Goal: Transaction & Acquisition: Purchase product/service

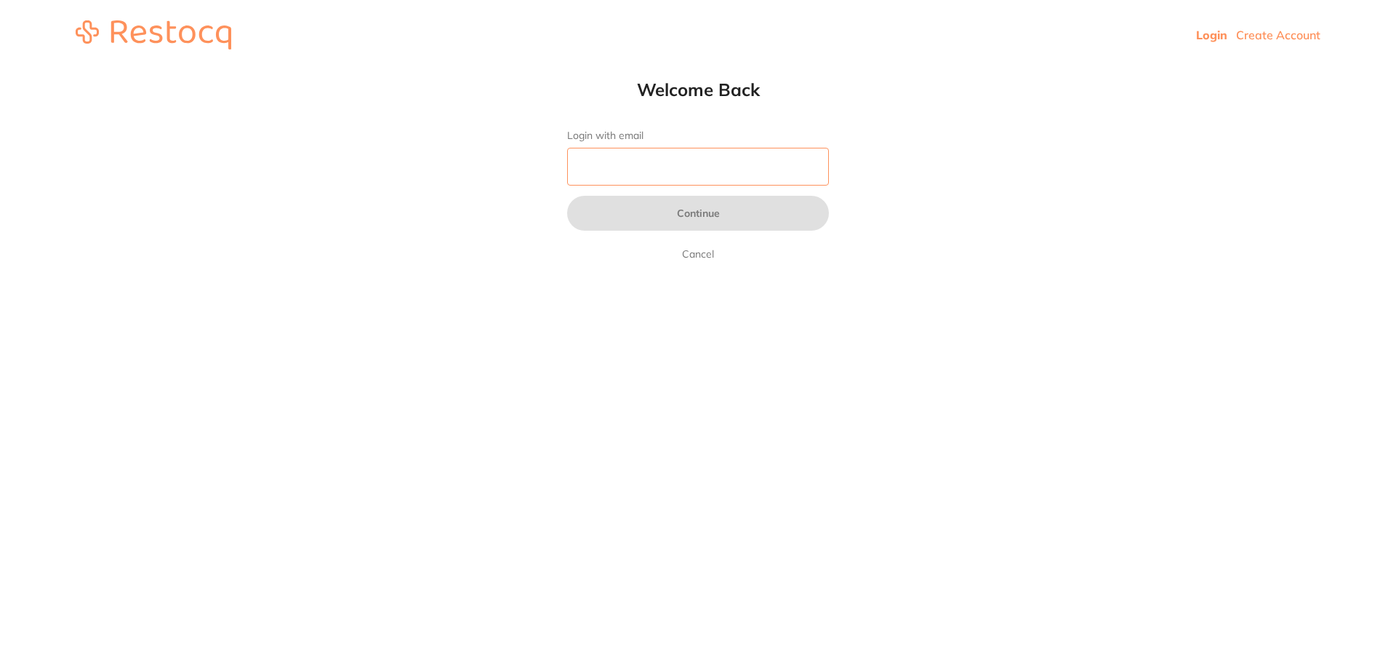
click at [659, 163] on input "Login with email" at bounding box center [698, 167] width 262 height 38
type input "[EMAIL_ADDRESS][DOMAIN_NAME]"
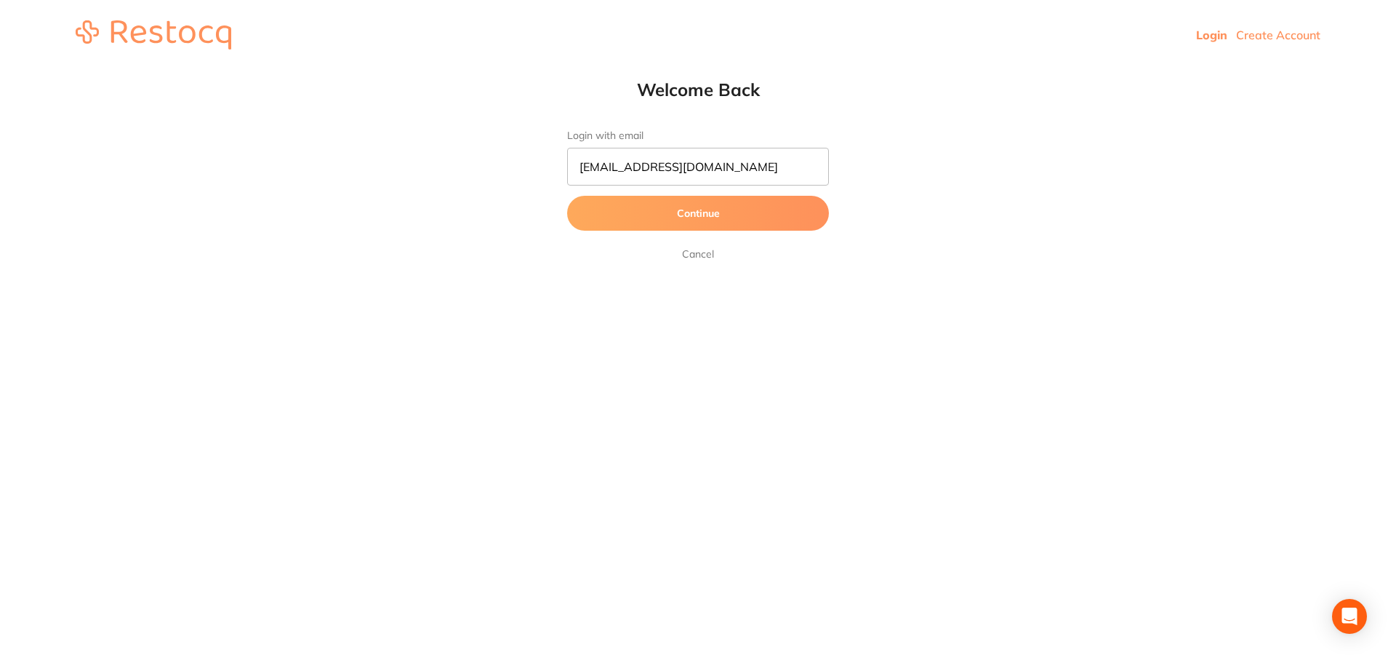
click at [671, 217] on button "Continue" at bounding box center [698, 213] width 262 height 35
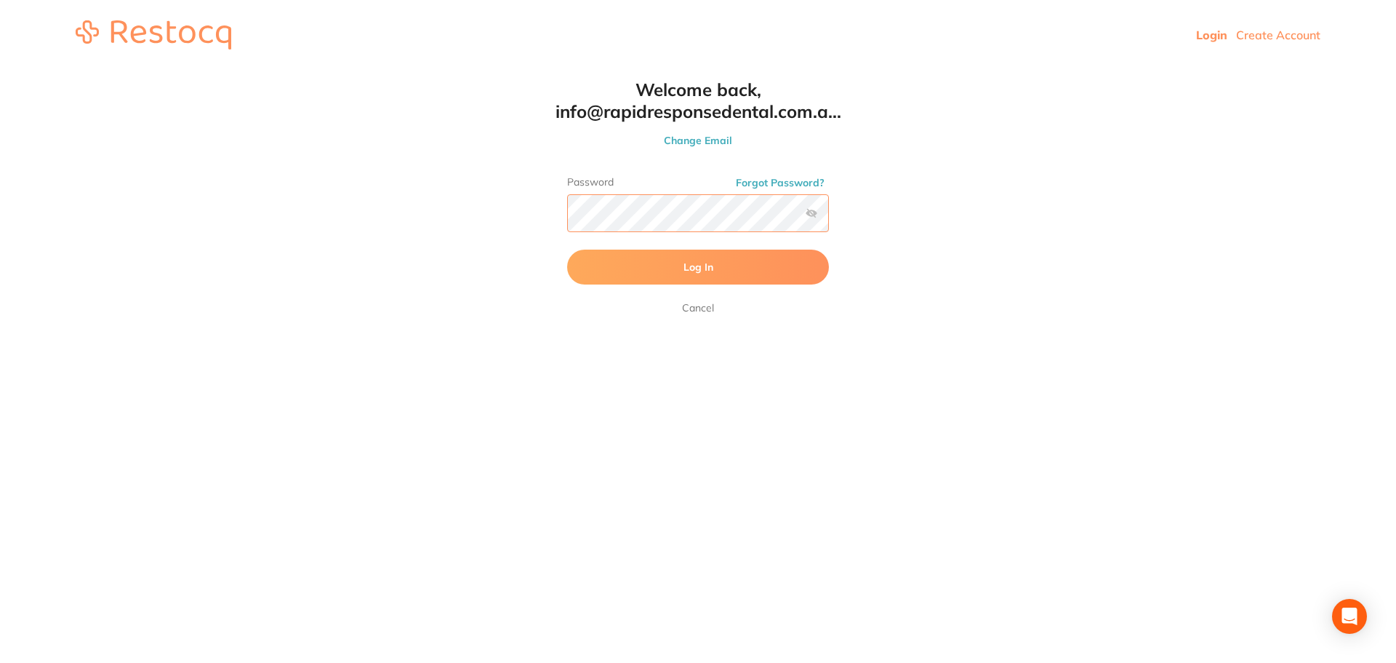
click at [567, 249] on button "Log In" at bounding box center [698, 266] width 262 height 35
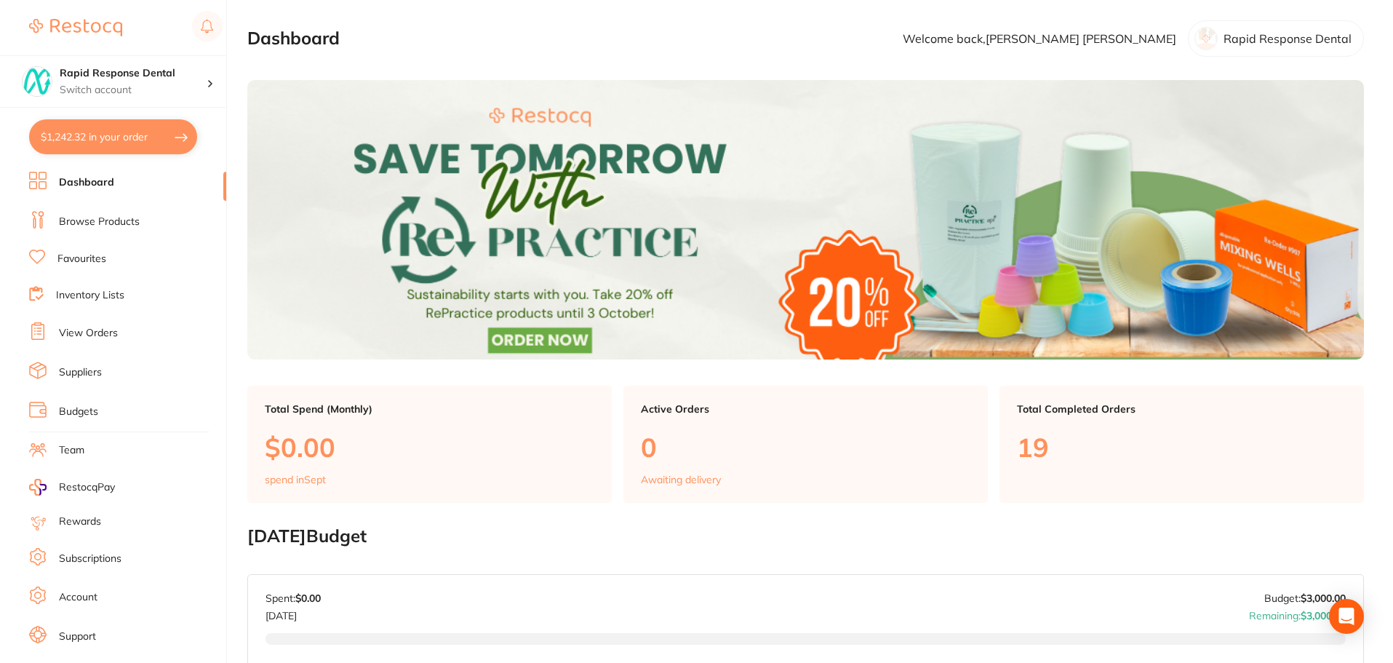
click at [125, 134] on button "$1,242.32 in your order" at bounding box center [113, 136] width 168 height 35
checkbox input "true"
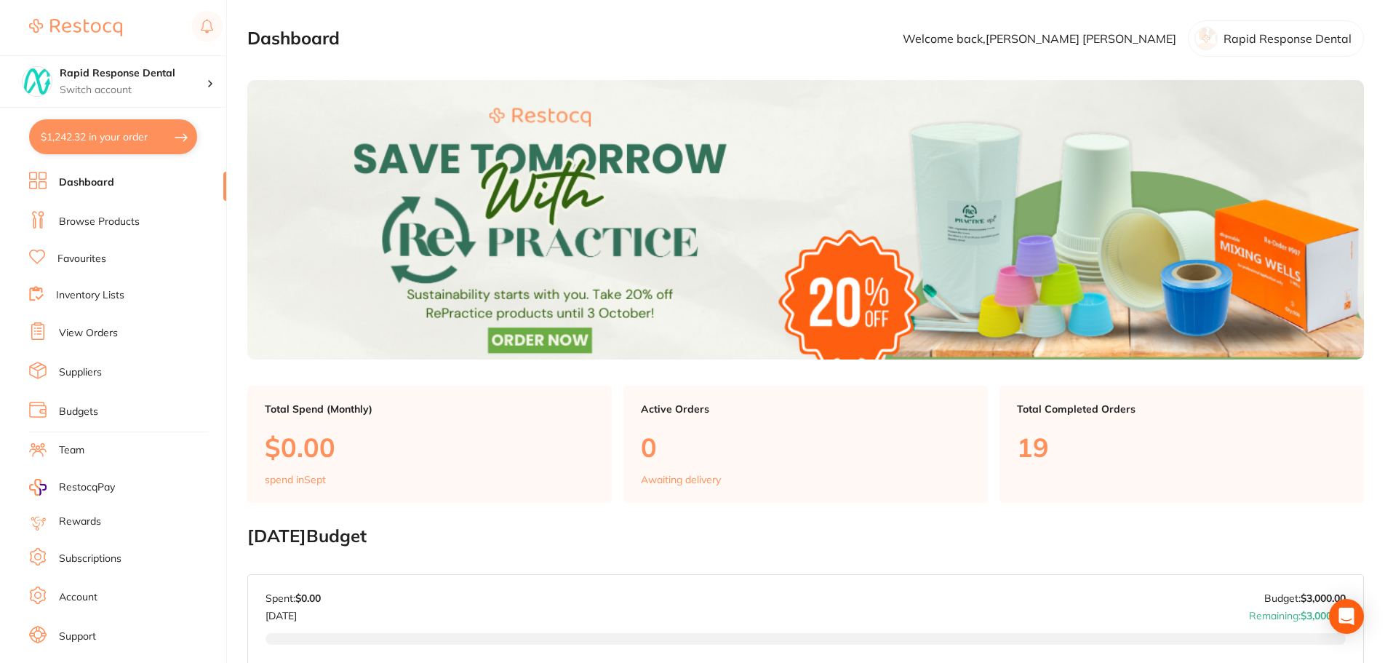
checkbox input "true"
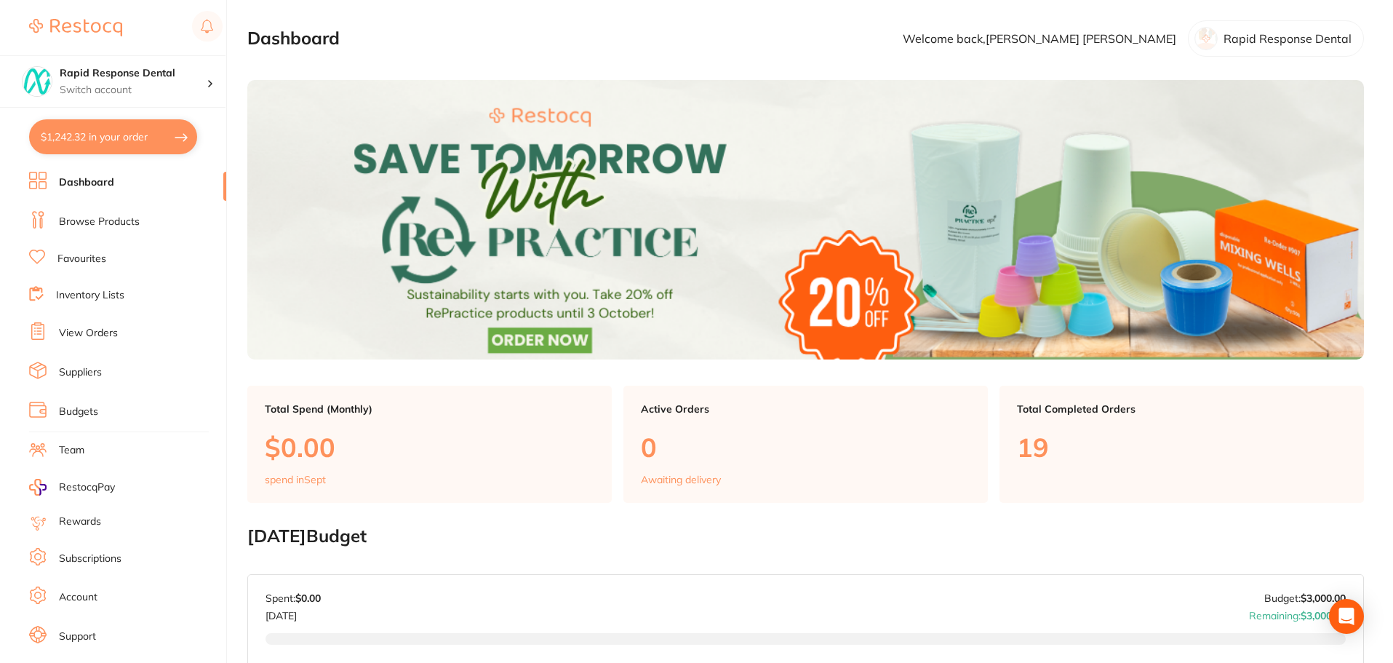
checkbox input "true"
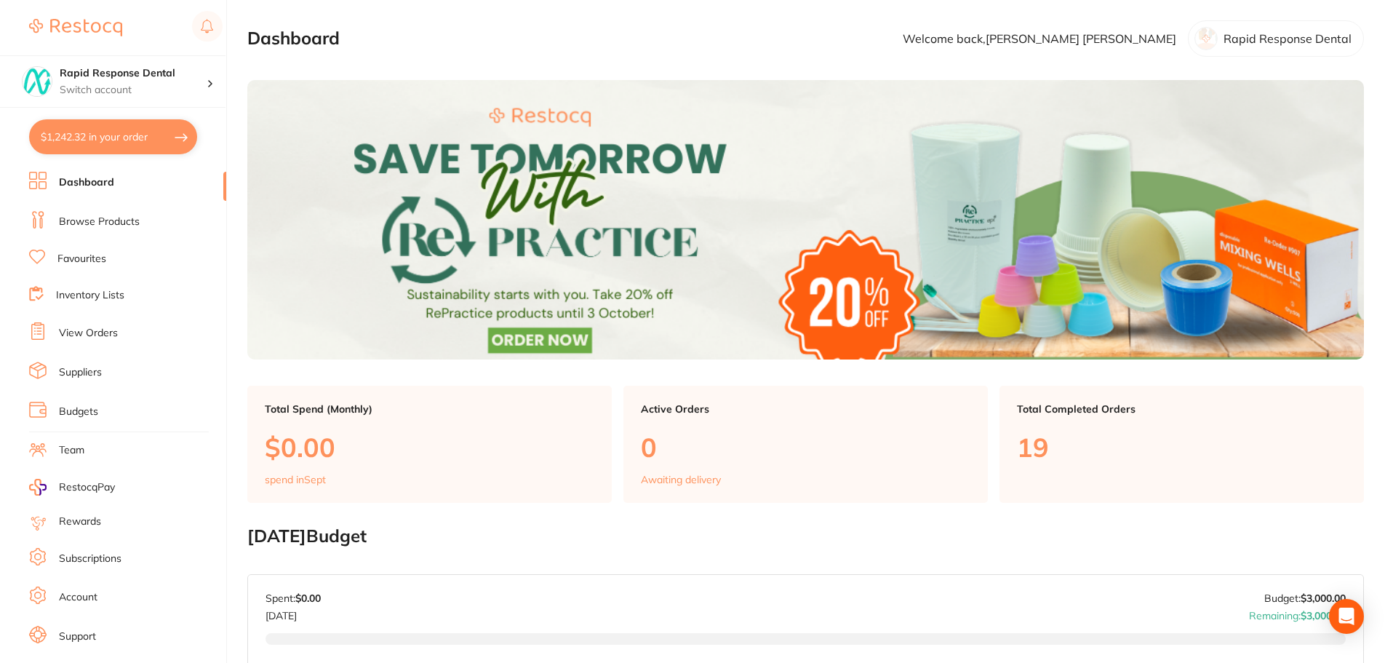
checkbox input "true"
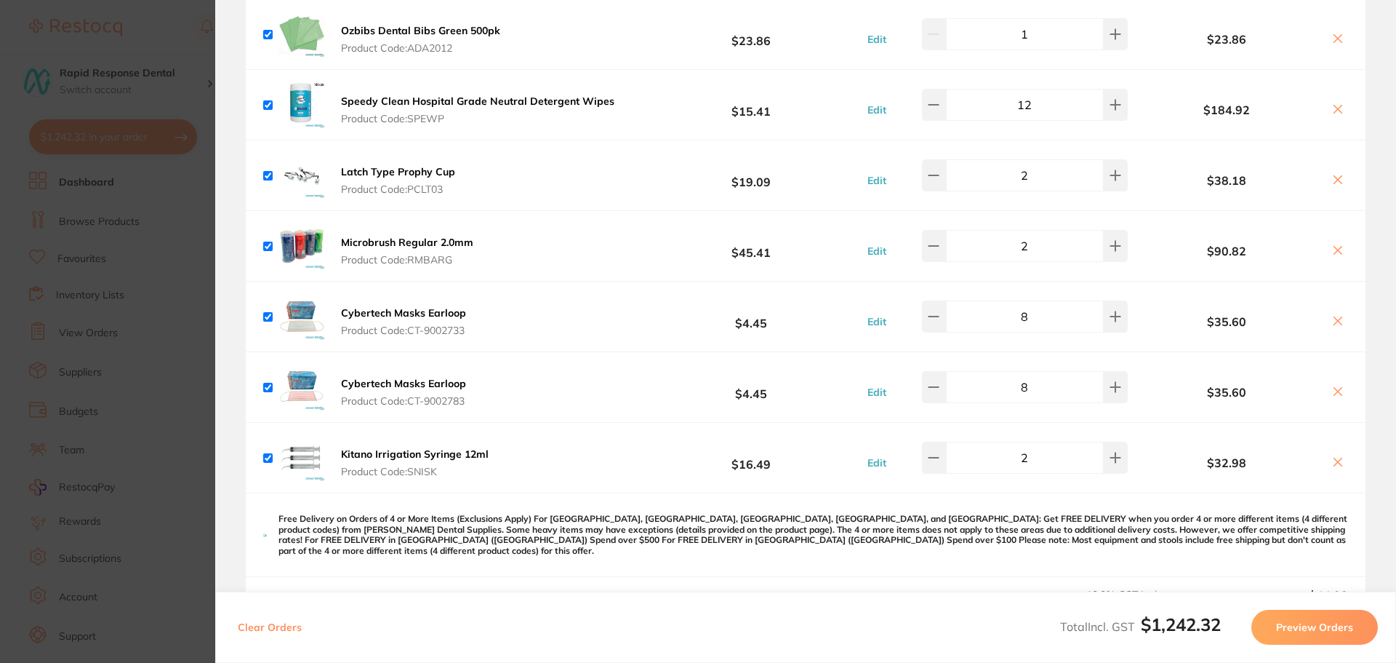
scroll to position [727, 0]
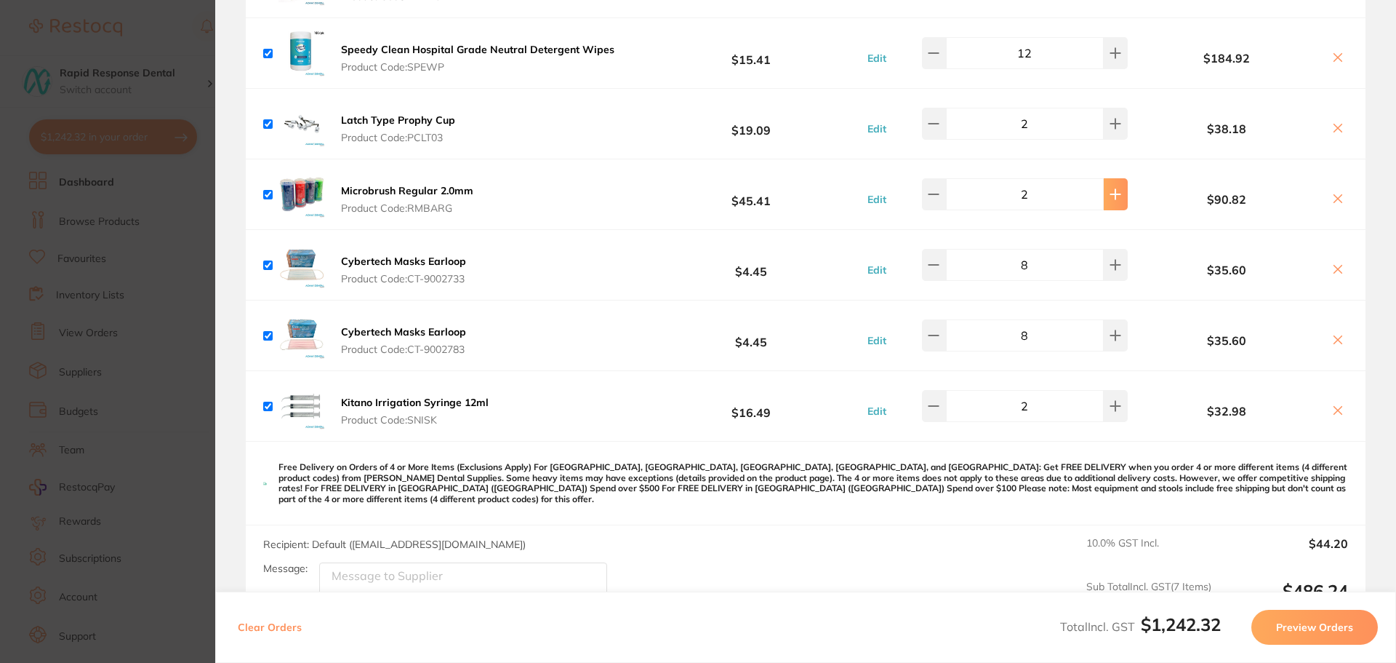
click at [1111, 194] on icon at bounding box center [1115, 194] width 9 height 9
type input "3"
click at [1111, 268] on icon at bounding box center [1115, 264] width 9 height 9
type input "10"
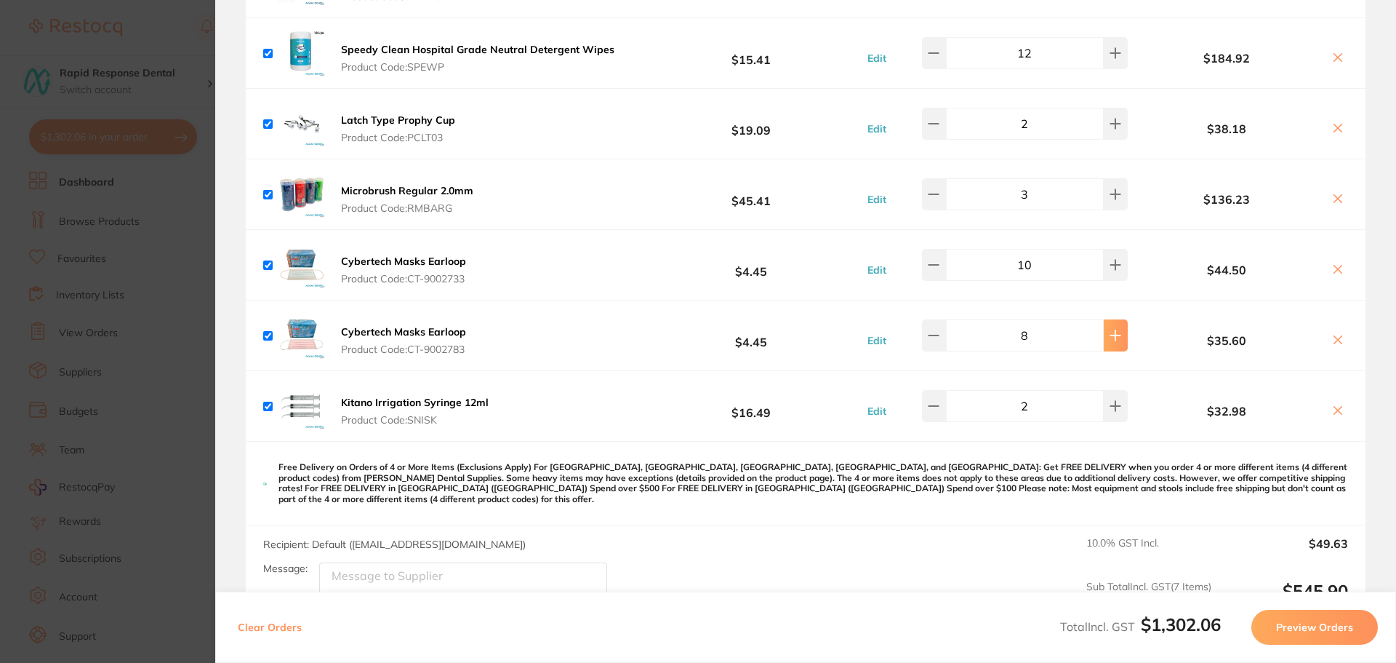
click at [1111, 337] on icon at bounding box center [1116, 335] width 12 height 12
type input "10"
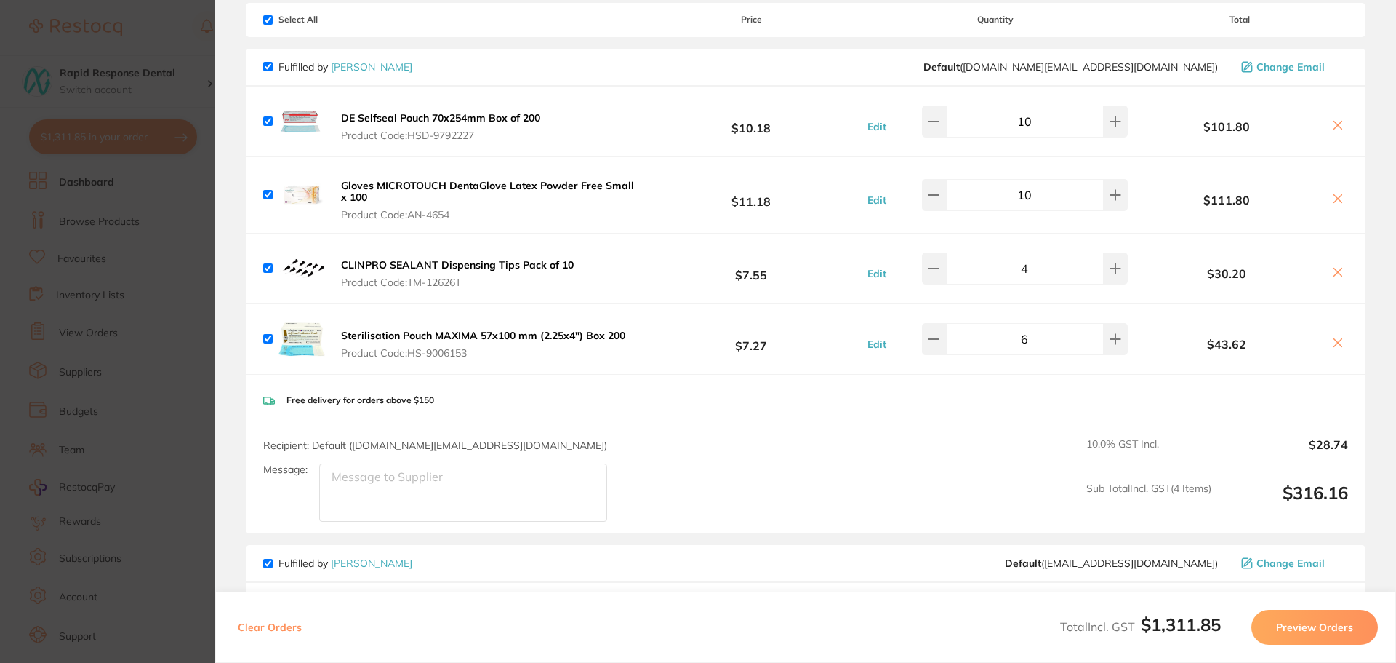
scroll to position [0, 0]
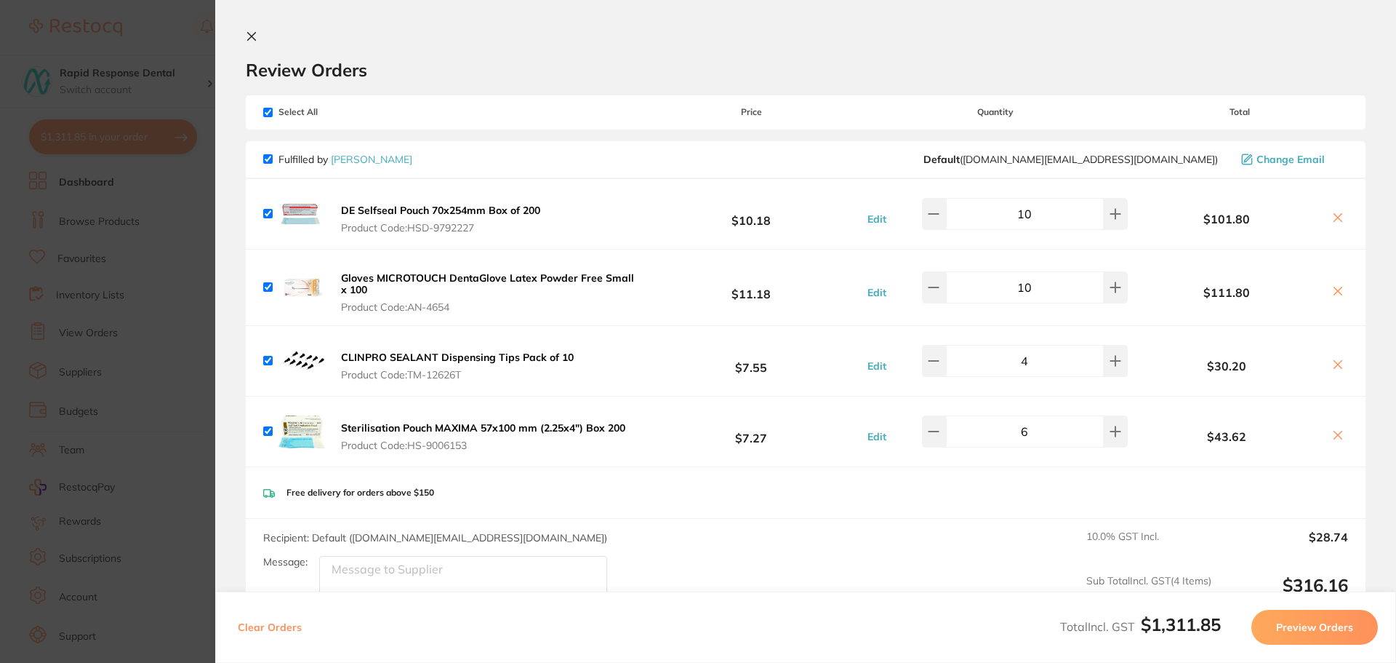
click at [249, 36] on icon at bounding box center [252, 37] width 12 height 12
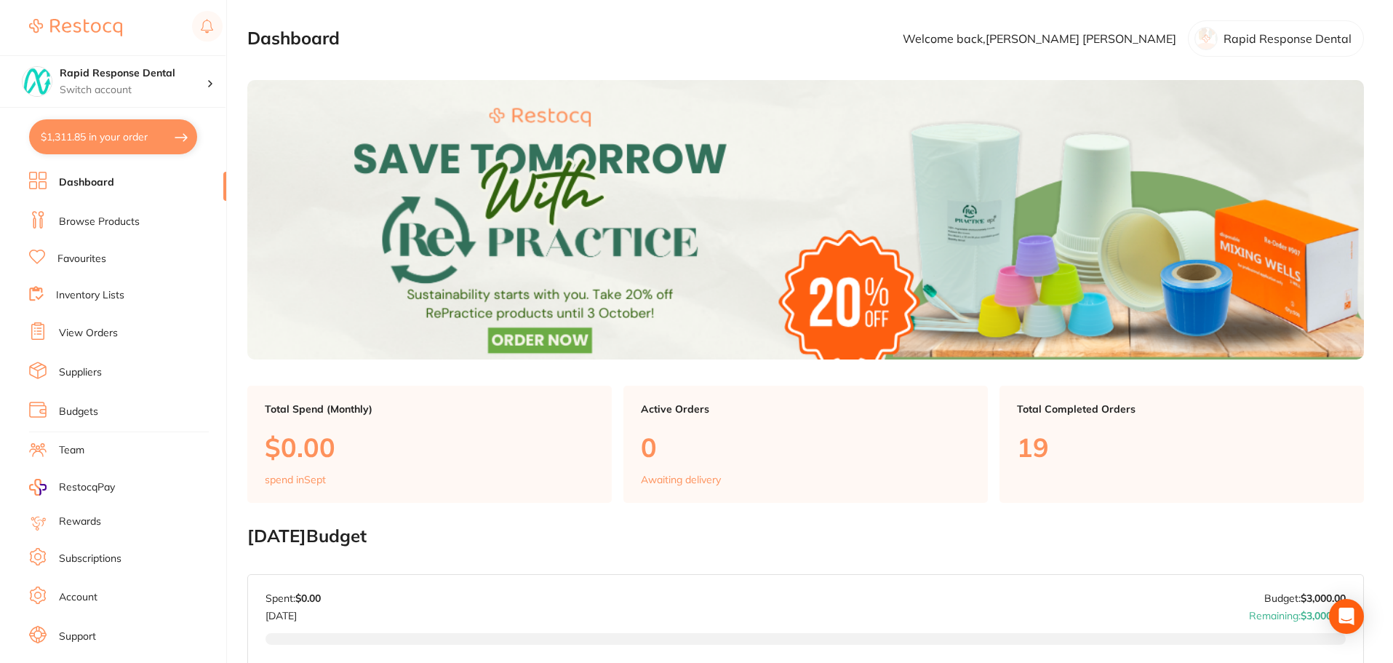
click at [81, 220] on link "Browse Products" at bounding box center [99, 222] width 81 height 15
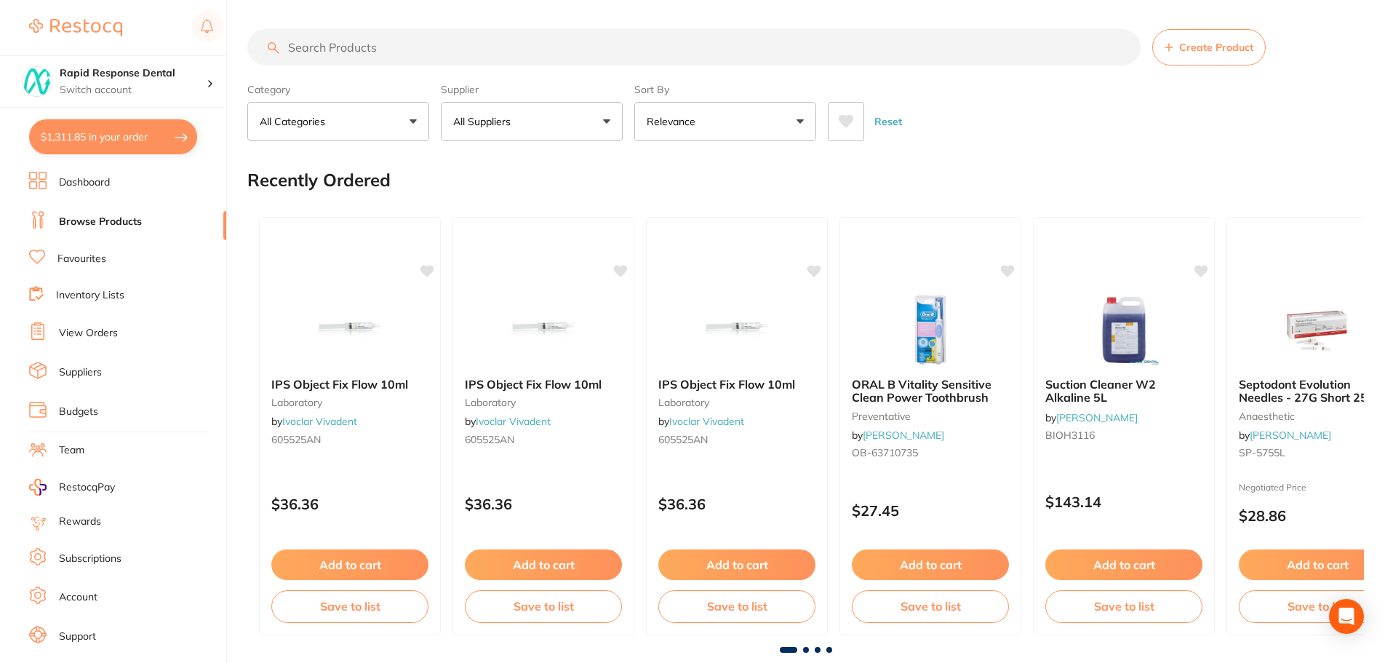
click at [294, 50] on input "search" at bounding box center [693, 47] width 893 height 36
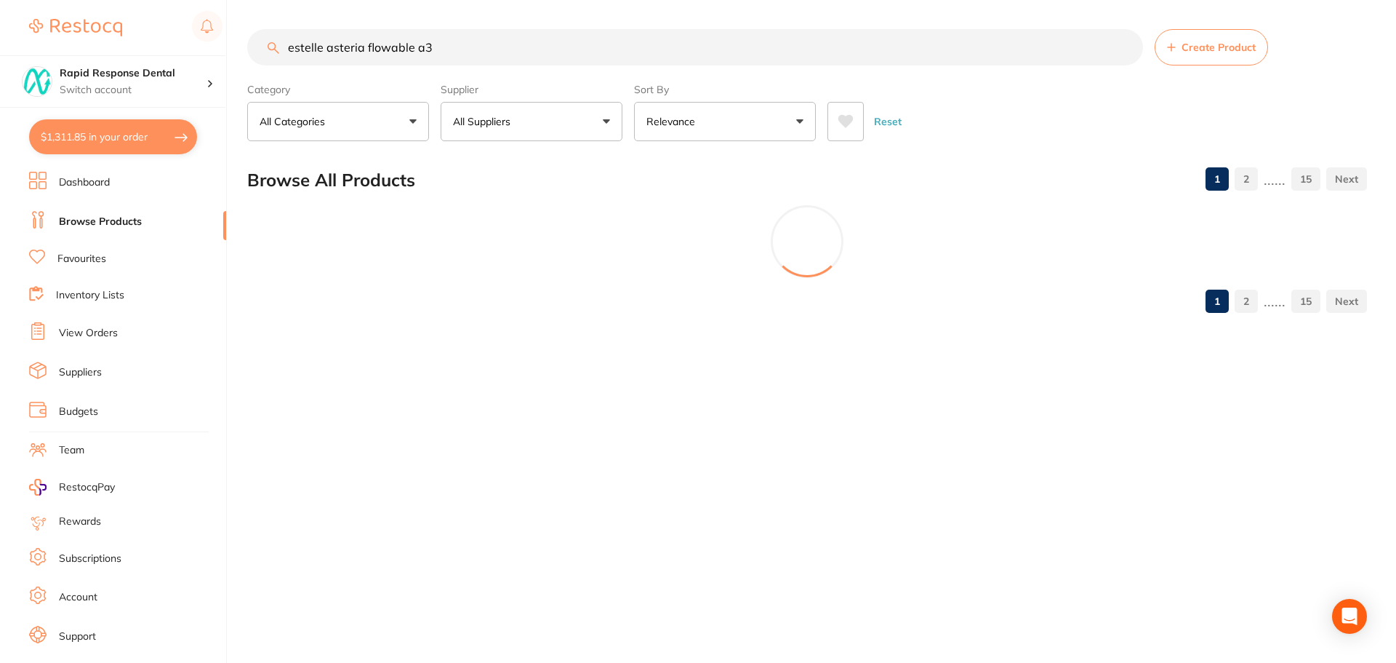
type input "estelle asteria flowable a3"
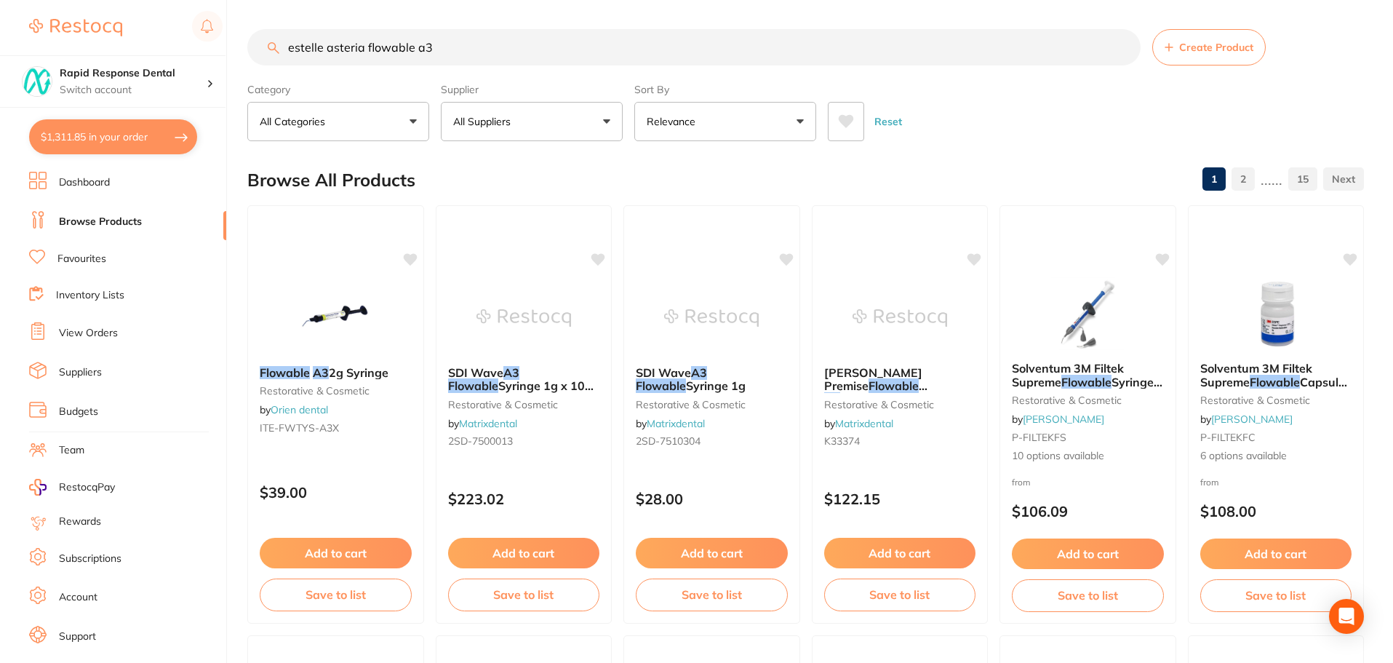
click at [506, 126] on p "All Suppliers" at bounding box center [484, 121] width 63 height 15
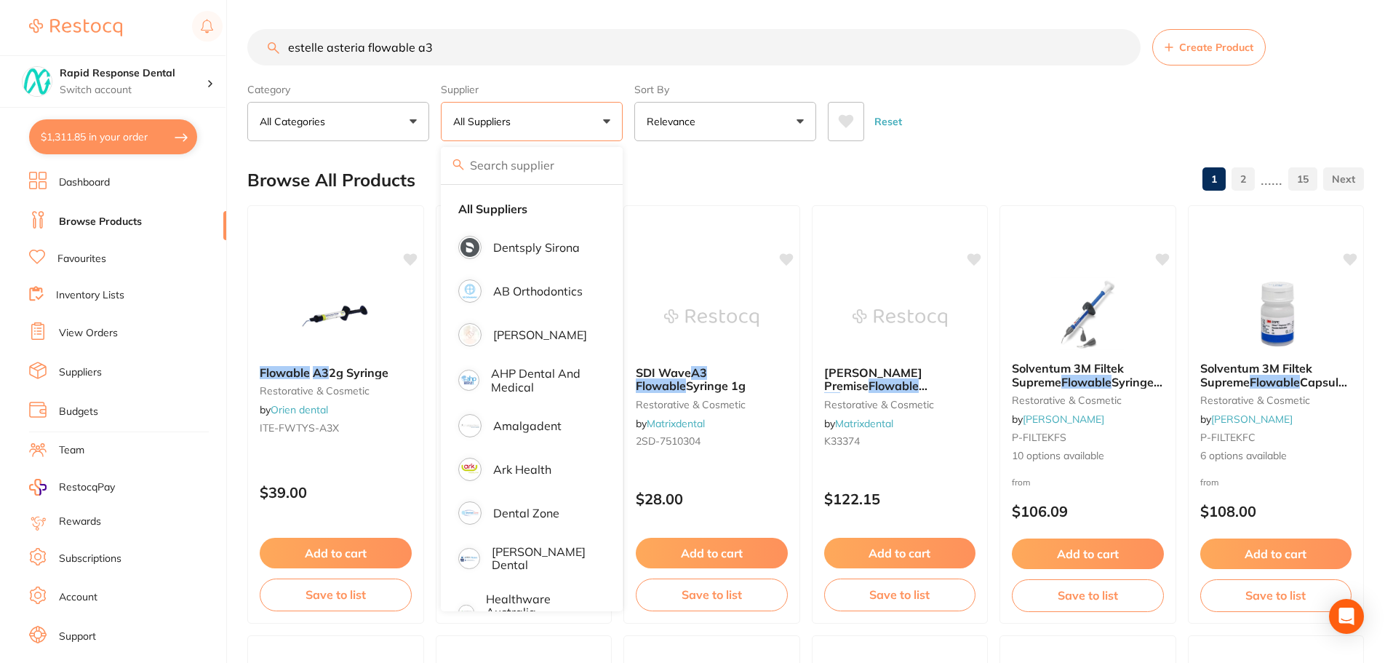
click at [92, 141] on button "$1,311.85 in your order" at bounding box center [113, 136] width 168 height 35
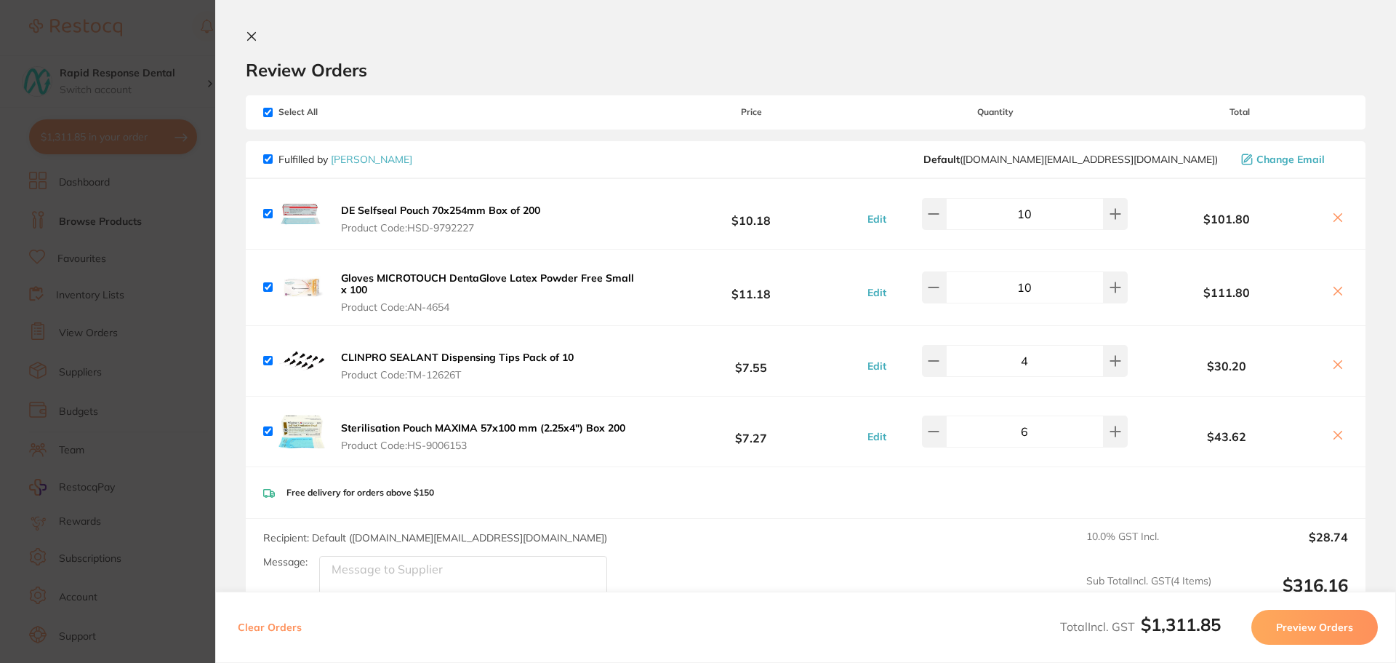
click at [357, 290] on b "Gloves MICROTOUCH DentaGlove Latex Powder Free Small x 100" at bounding box center [487, 283] width 293 height 25
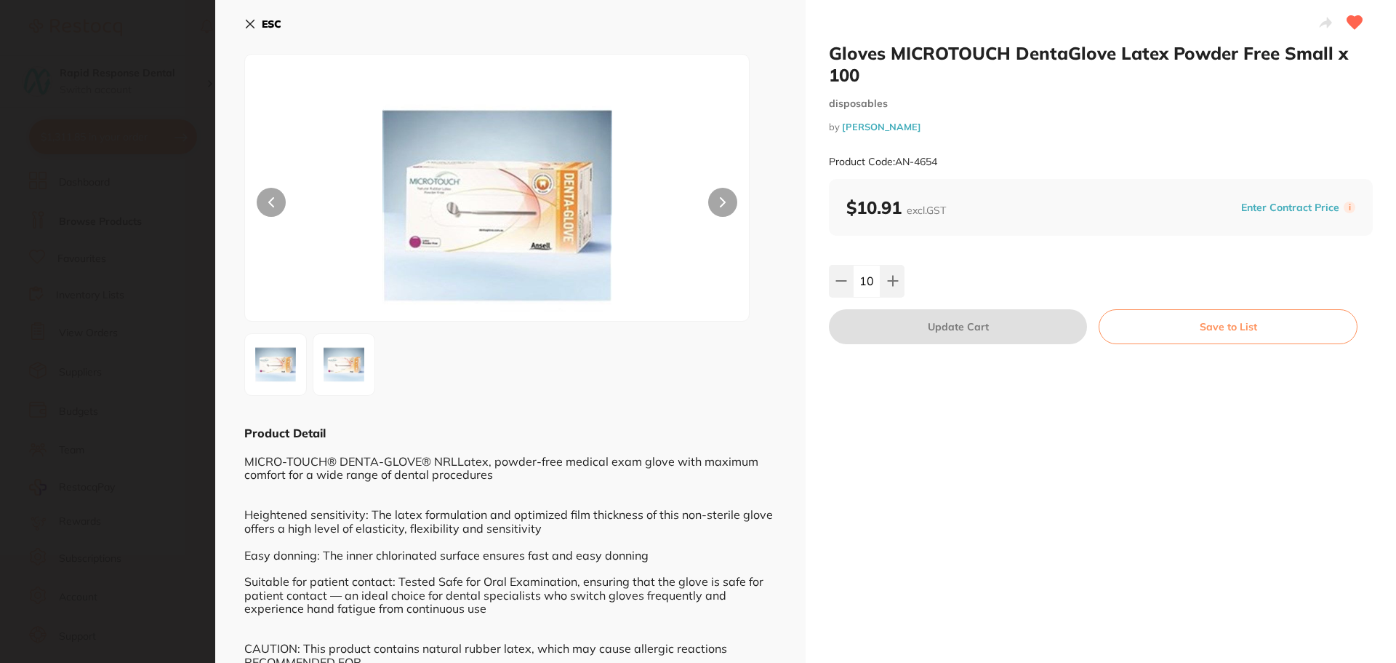
click at [244, 21] on div "ESC Product Detail MICRO-TOUCH® DENTA-GLOVE® NRLLatex, powder-free medical exam…" at bounding box center [510, 367] width 591 height 734
click at [252, 23] on icon at bounding box center [251, 24] width 8 height 8
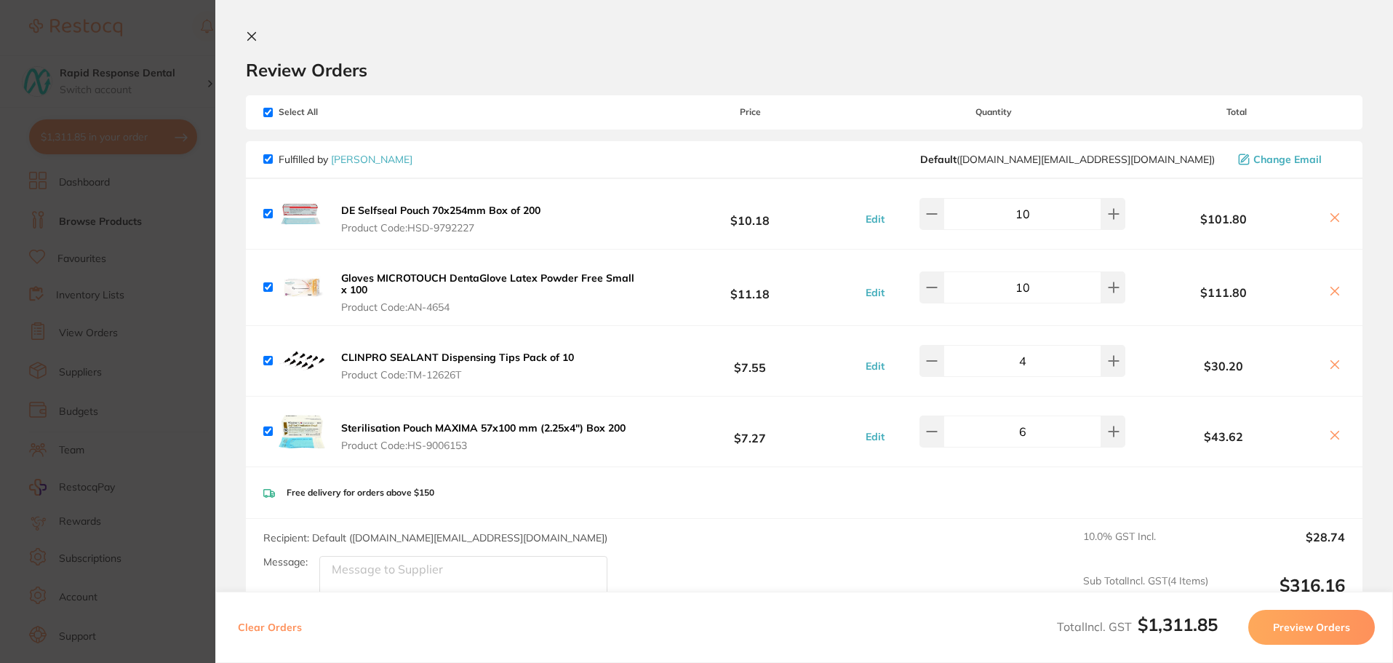
click at [145, 180] on section "Update RRP Set your pre negotiated price for this item. Item Agreed RRP (excl. …" at bounding box center [696, 331] width 1393 height 663
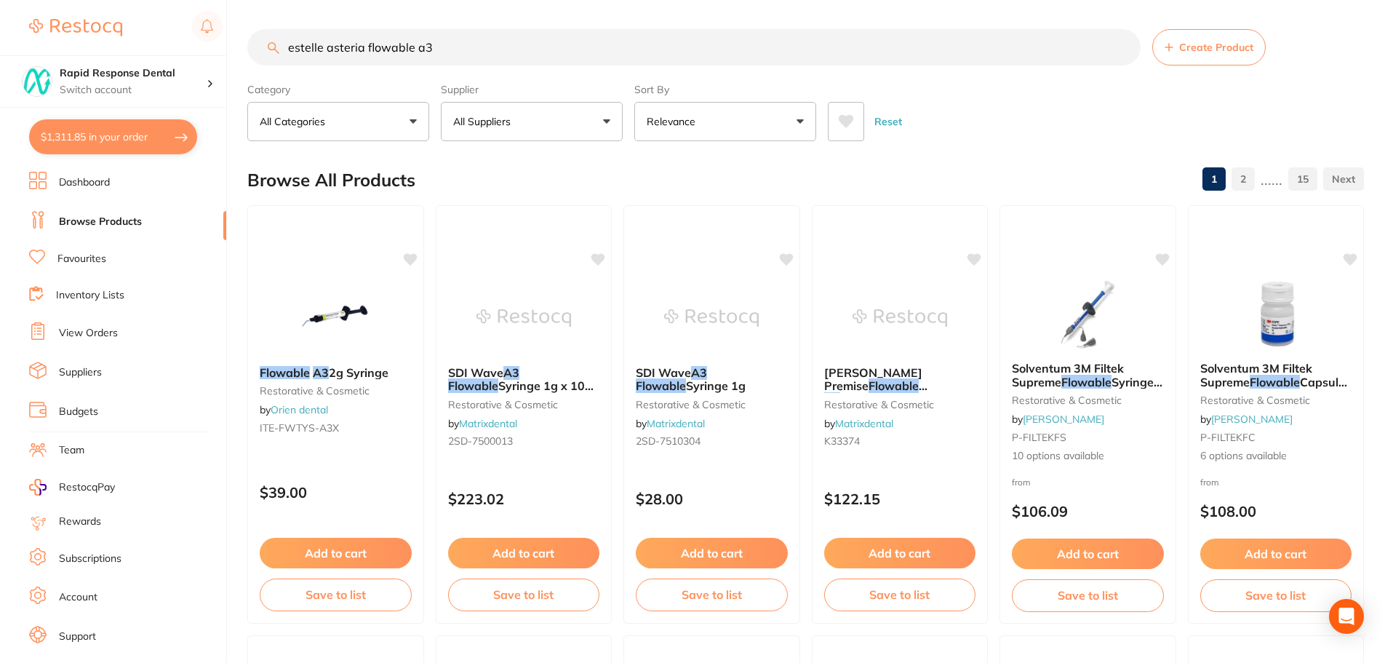
click at [82, 183] on link "Dashboard" at bounding box center [84, 182] width 51 height 15
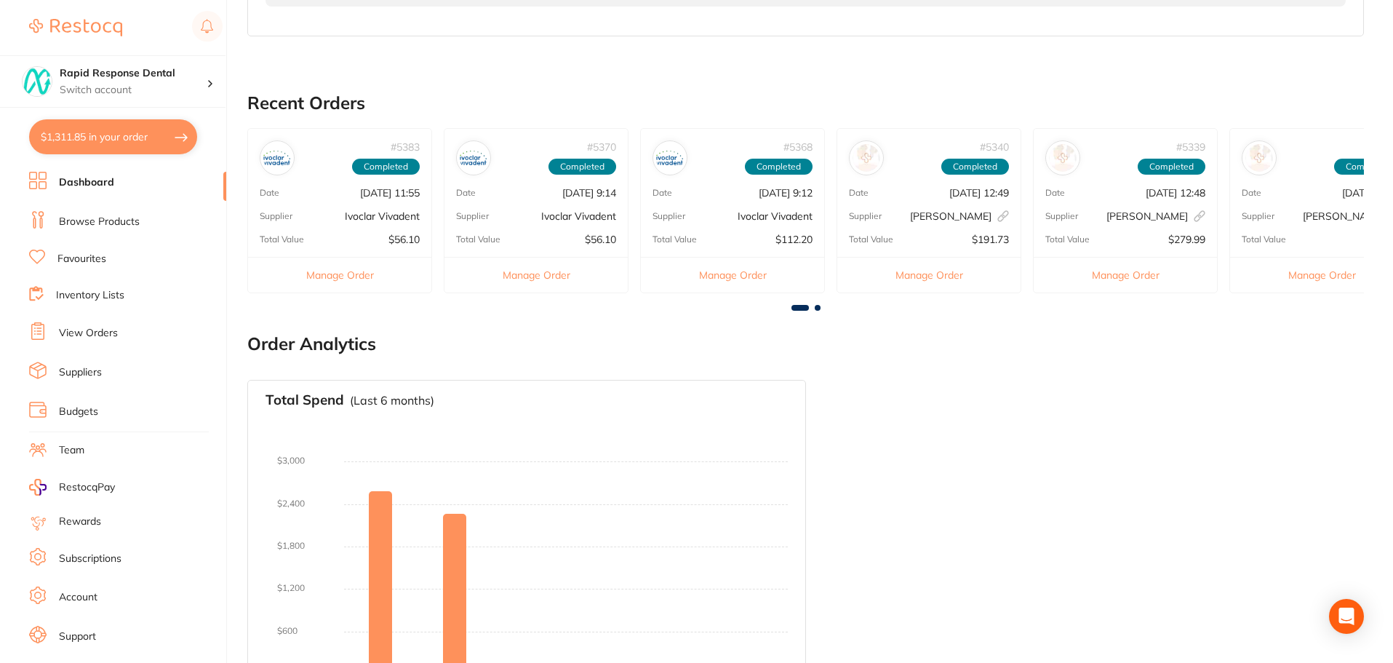
scroll to position [697, 0]
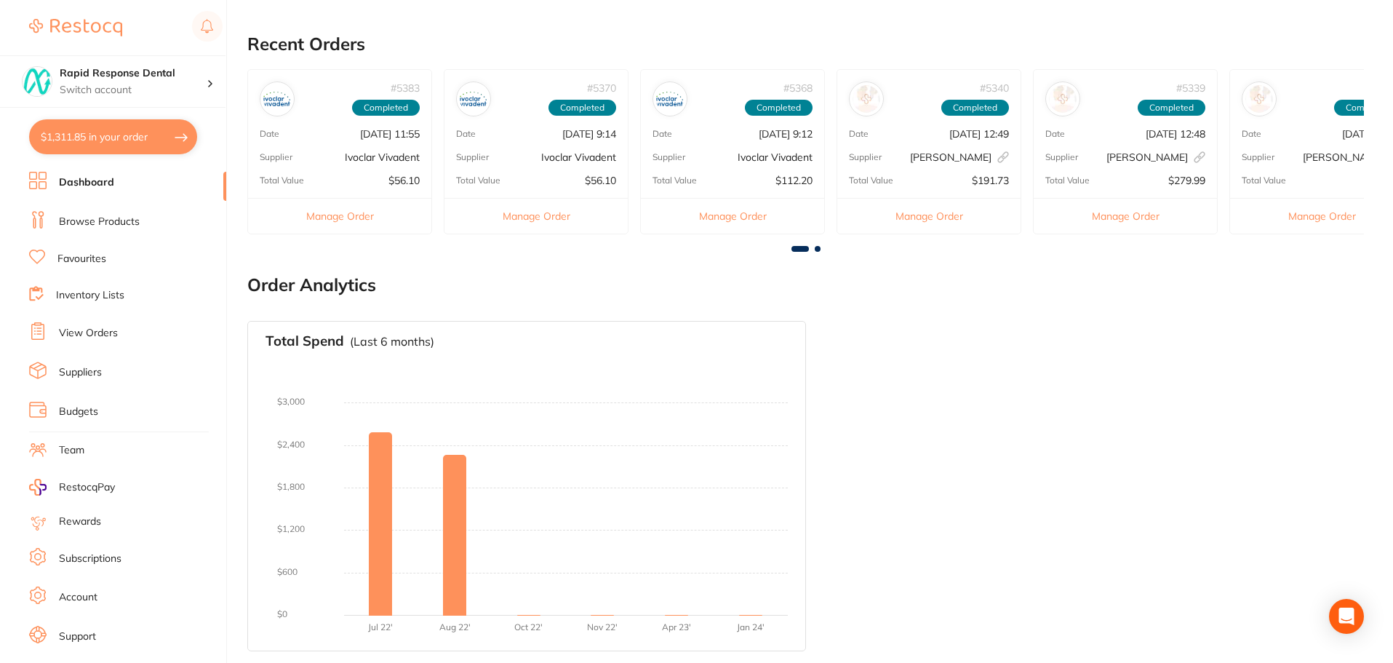
click at [89, 224] on link "Browse Products" at bounding box center [99, 222] width 81 height 15
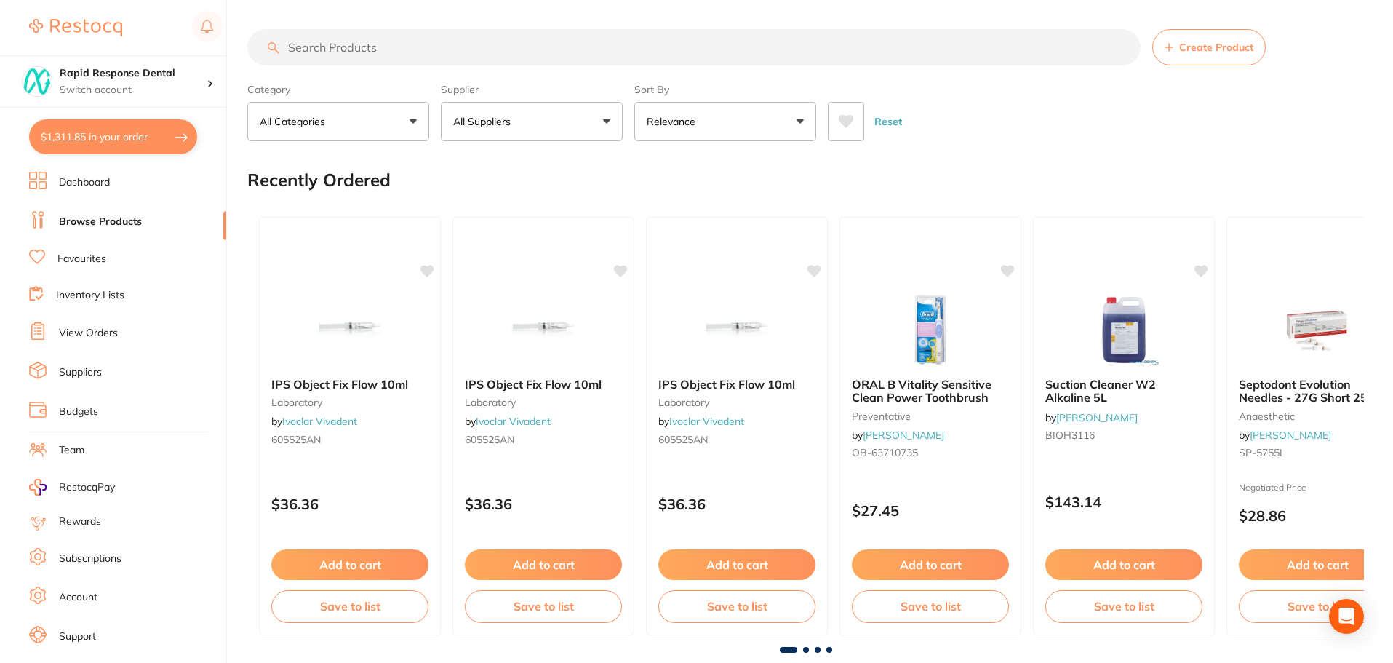
click at [320, 49] on input "search" at bounding box center [693, 47] width 893 height 36
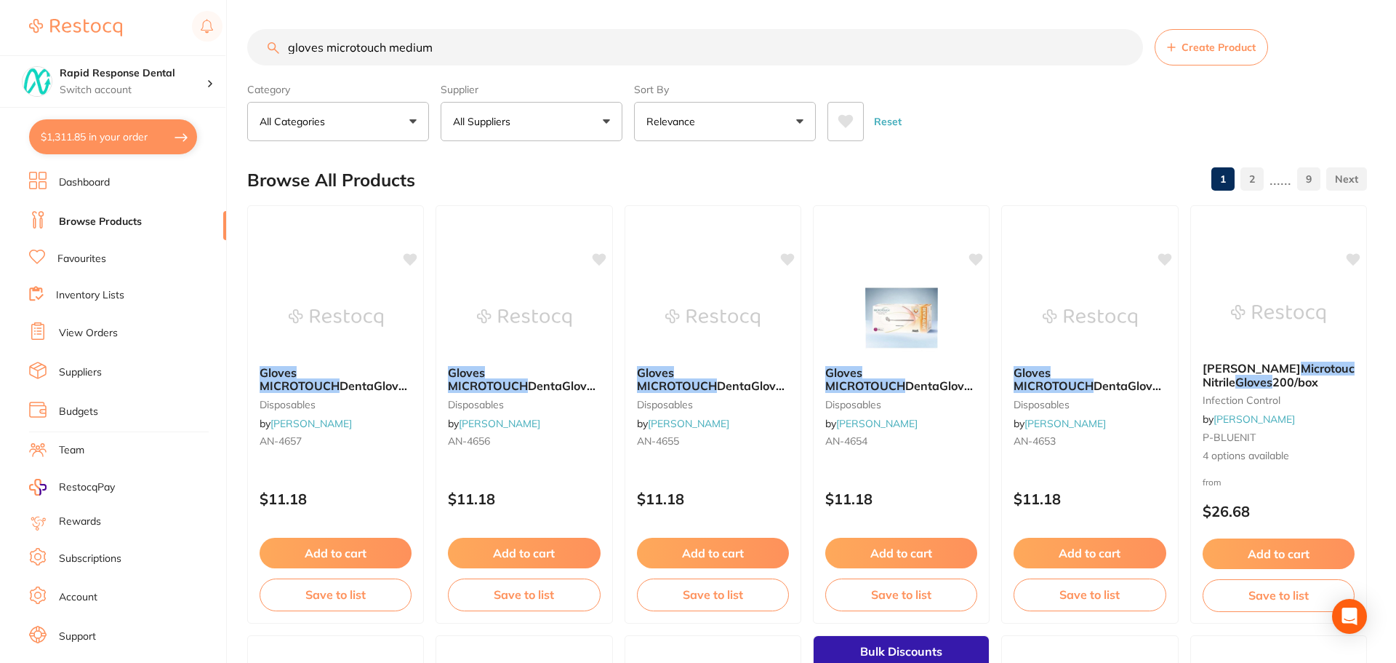
type input "gloves microtouch medium"
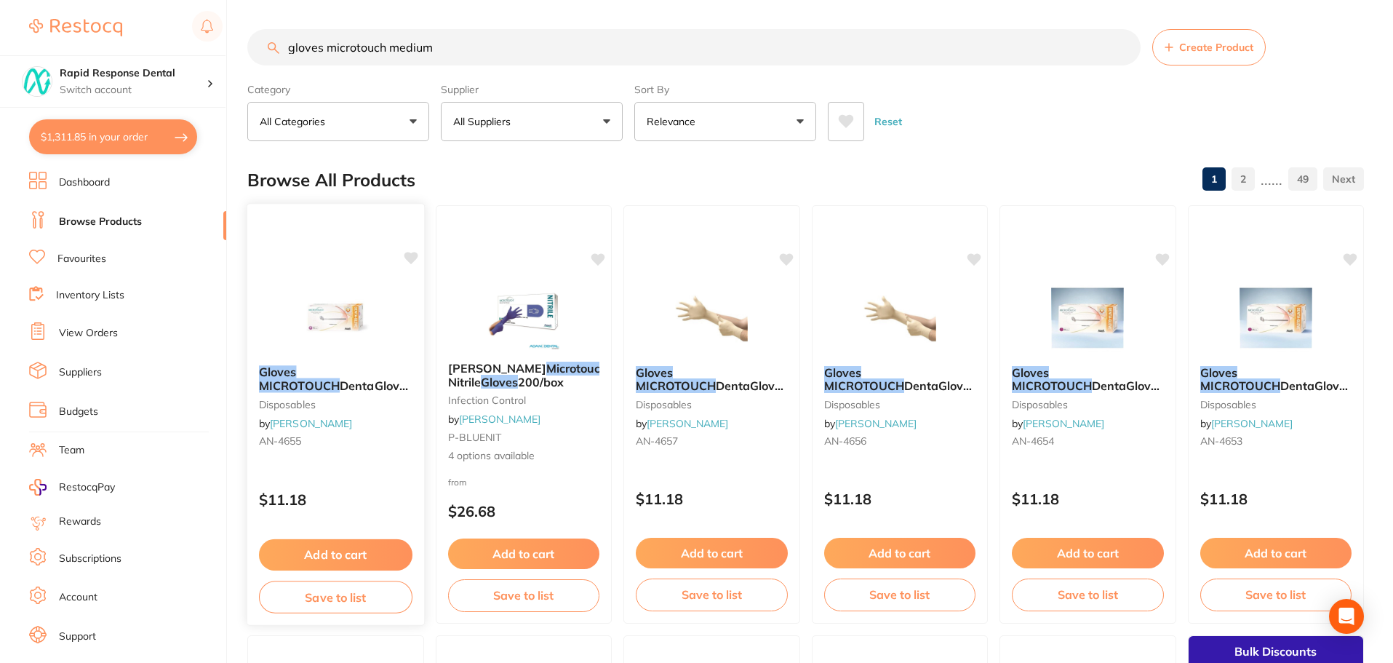
click at [412, 259] on icon at bounding box center [411, 258] width 14 height 12
click at [410, 257] on icon at bounding box center [411, 258] width 14 height 12
click at [323, 385] on span "DentaGlove Latex Powder Free" at bounding box center [333, 398] width 149 height 41
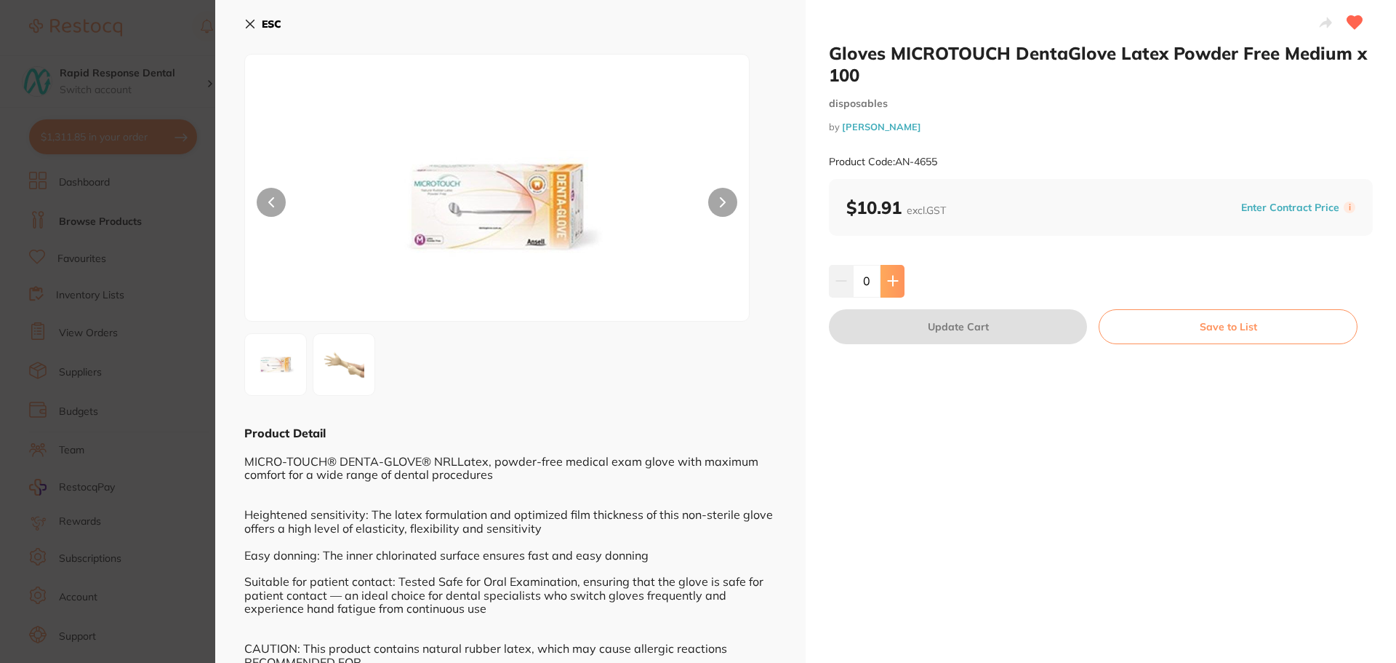
click at [889, 281] on icon at bounding box center [892, 280] width 9 height 9
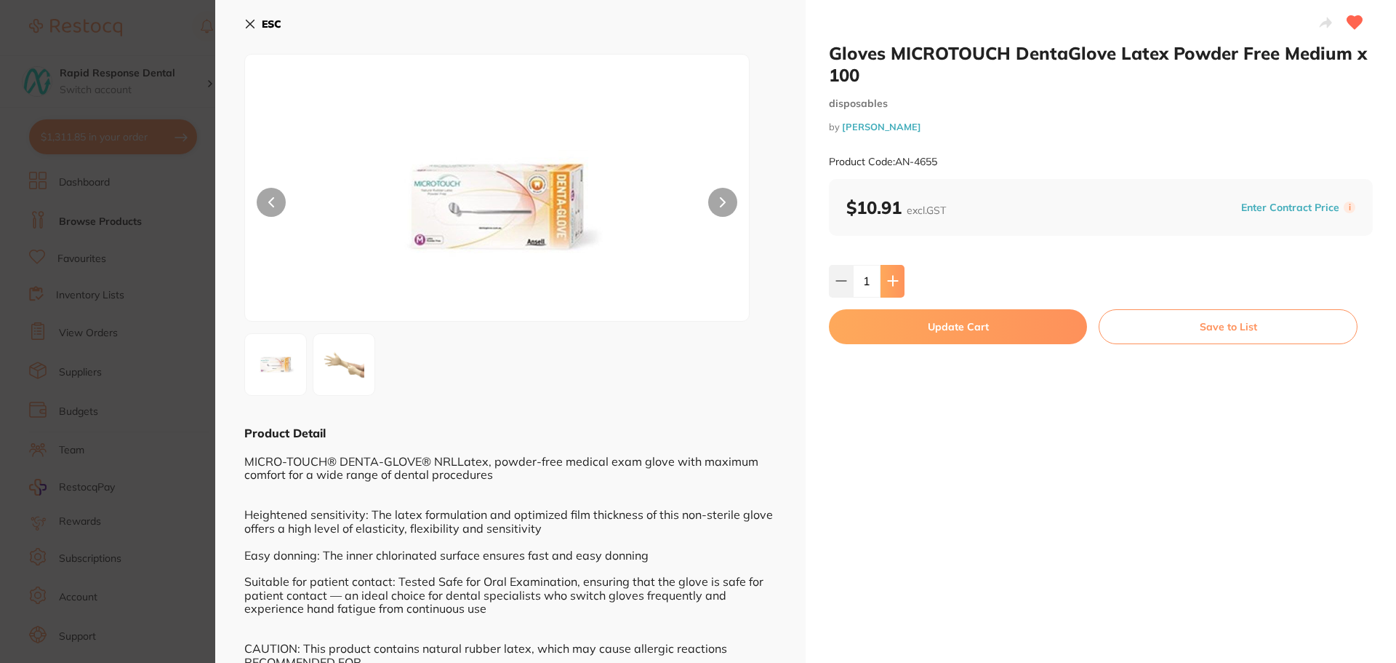
click at [889, 281] on icon at bounding box center [892, 280] width 9 height 9
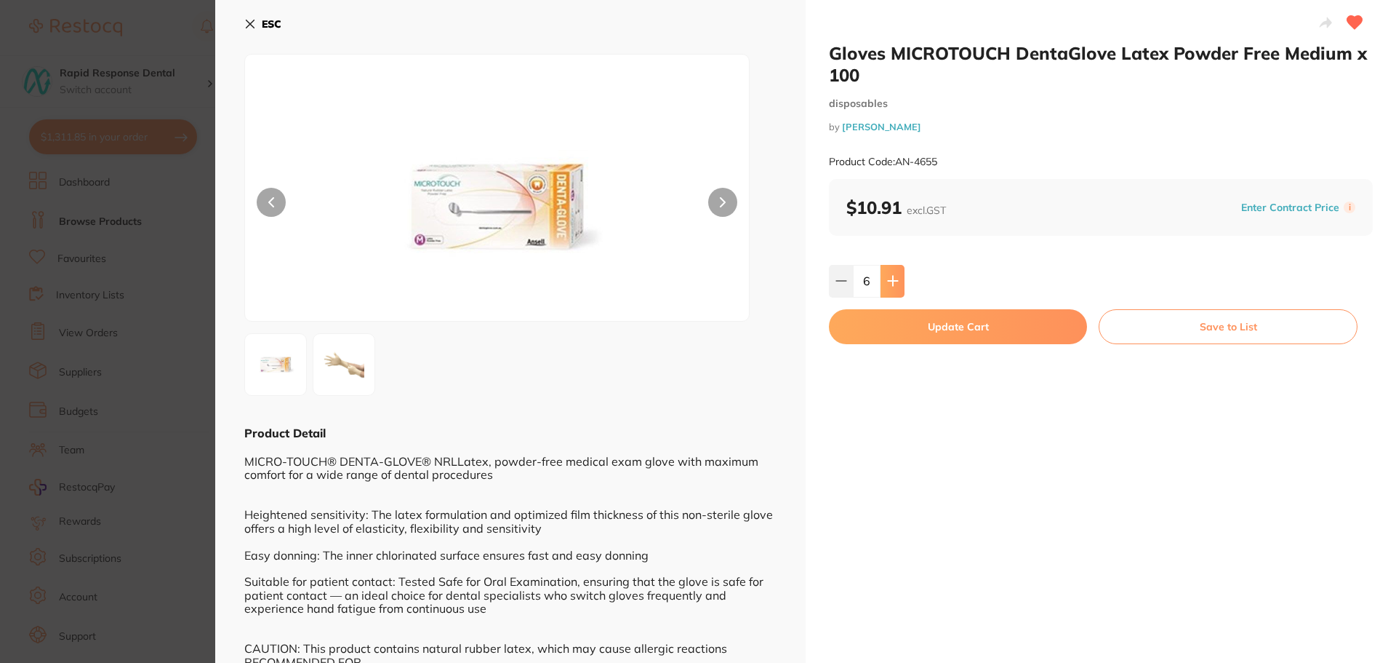
click at [889, 281] on icon at bounding box center [892, 280] width 9 height 9
type input "10"
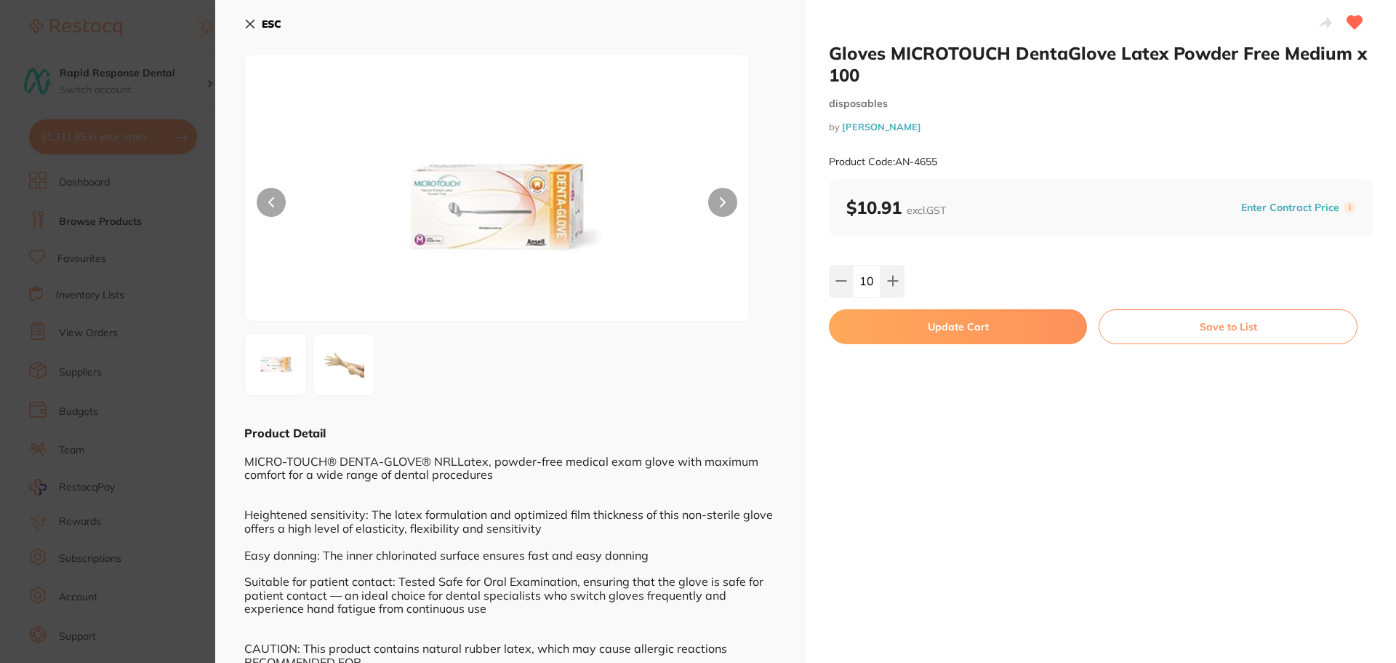
click at [1040, 333] on button "Update Cart" at bounding box center [958, 326] width 258 height 35
checkbox input "false"
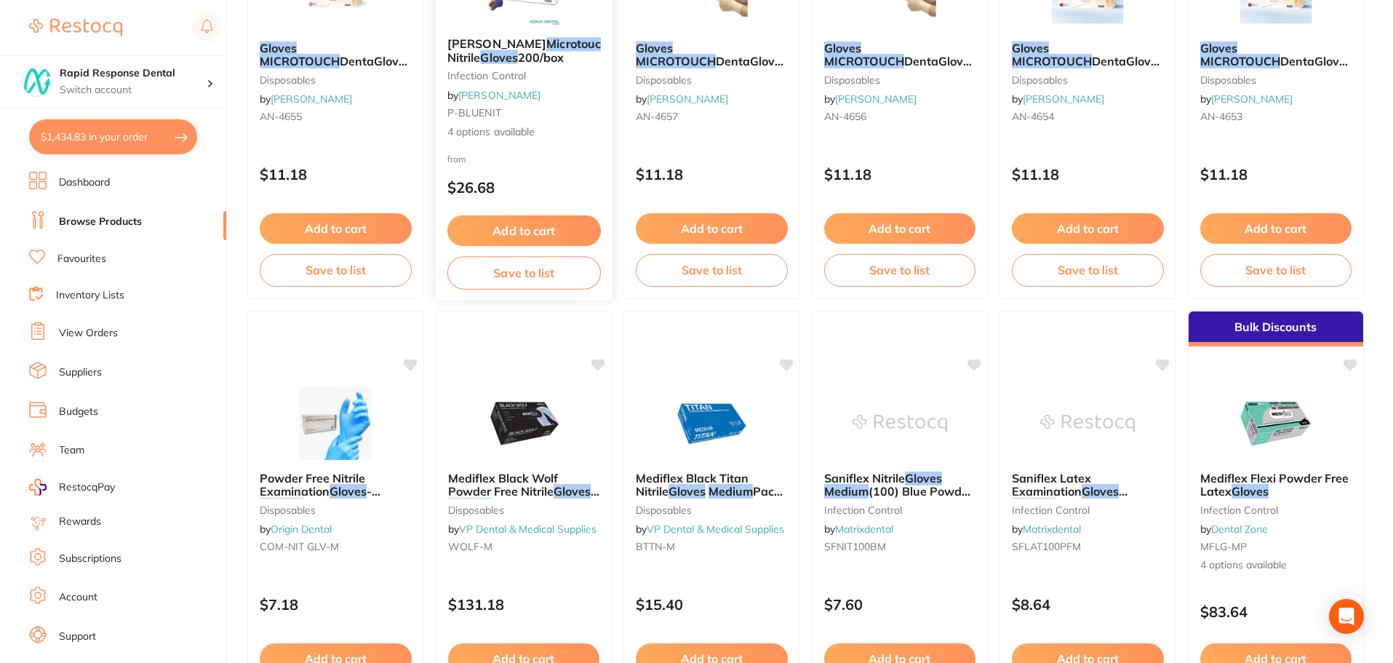
scroll to position [148, 0]
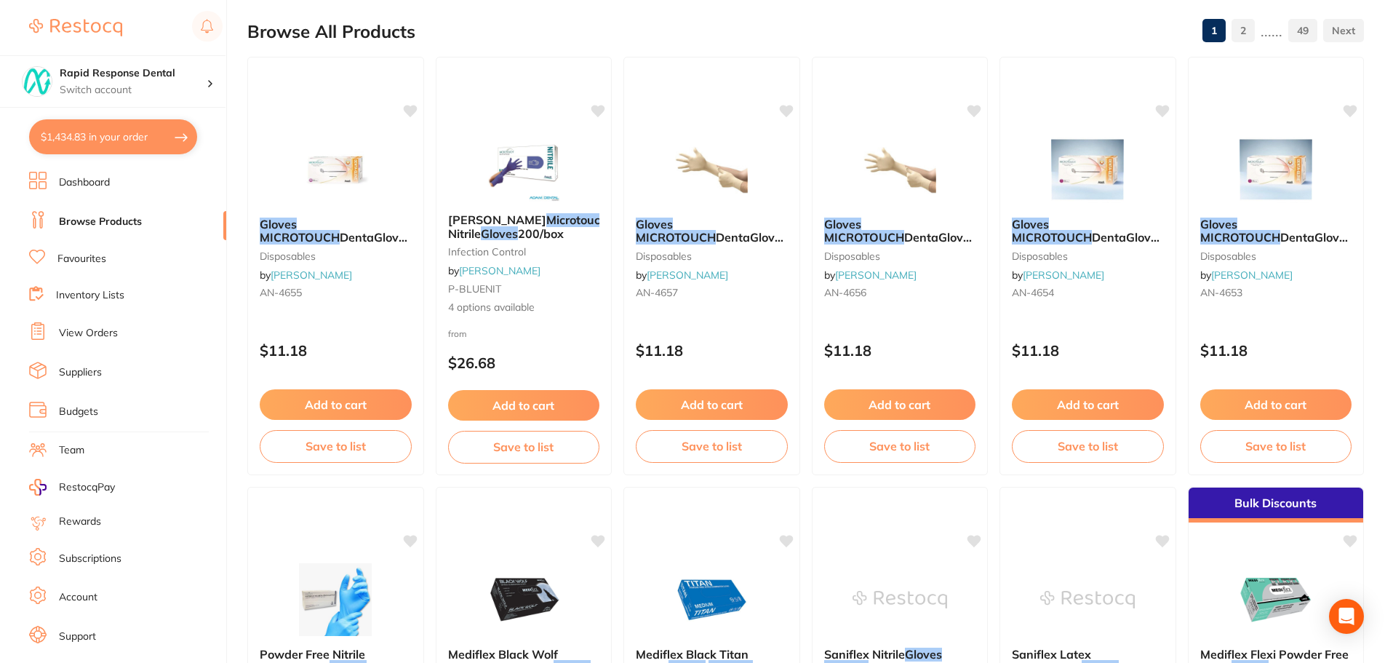
click at [74, 257] on link "Favourites" at bounding box center [81, 259] width 49 height 15
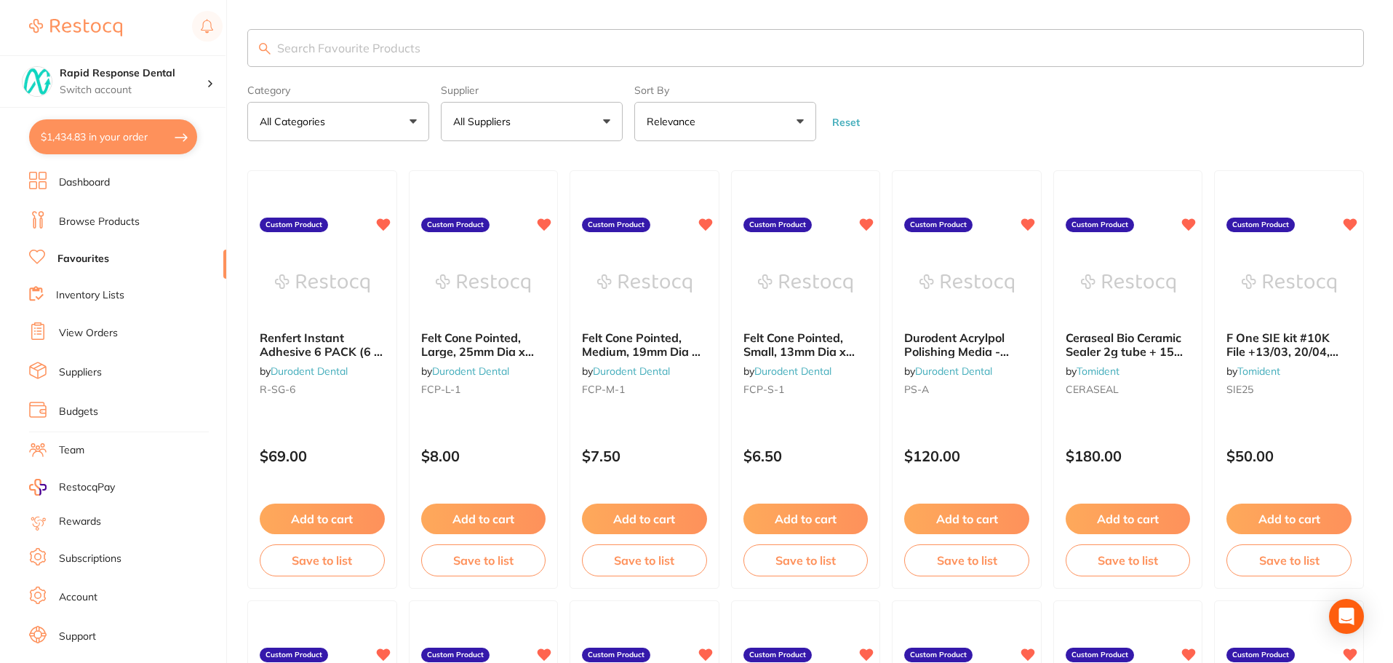
click at [629, 343] on span "Felt Cone Pointed, Medium, 19mm Dia x 40mm, Single, 1" at bounding box center [641, 350] width 119 height 41
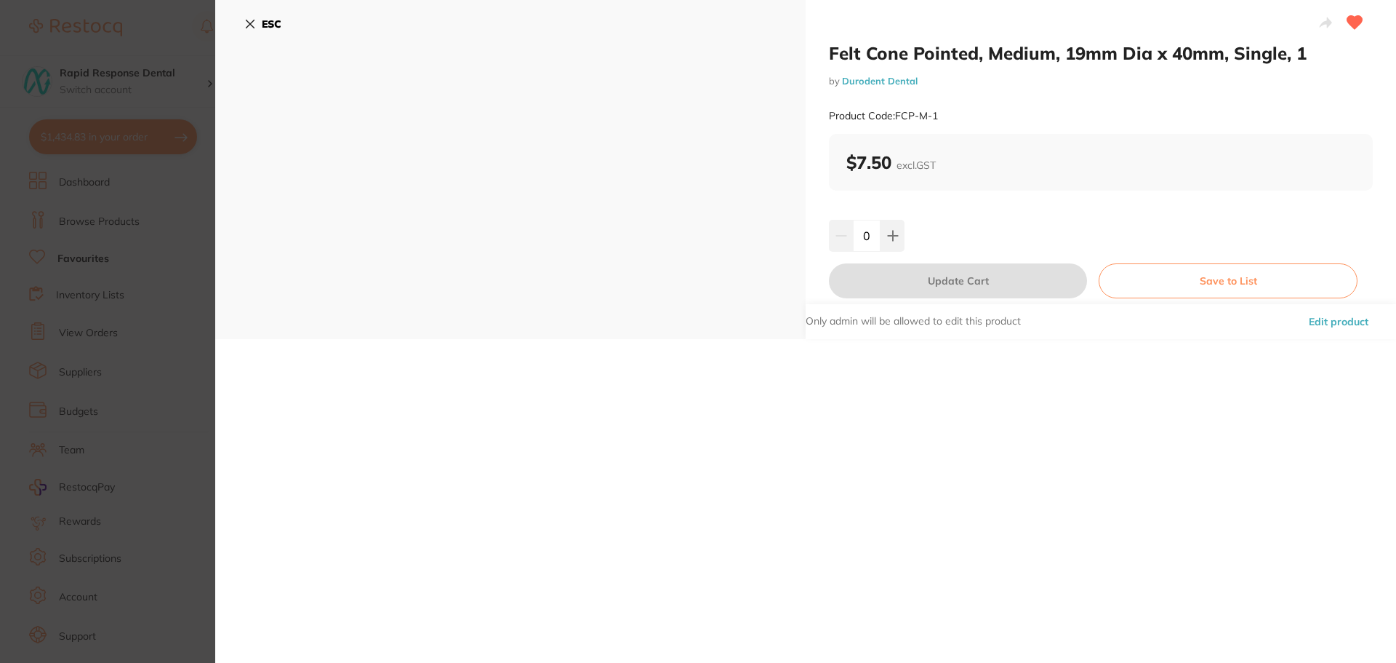
click at [250, 21] on icon at bounding box center [250, 24] width 12 height 12
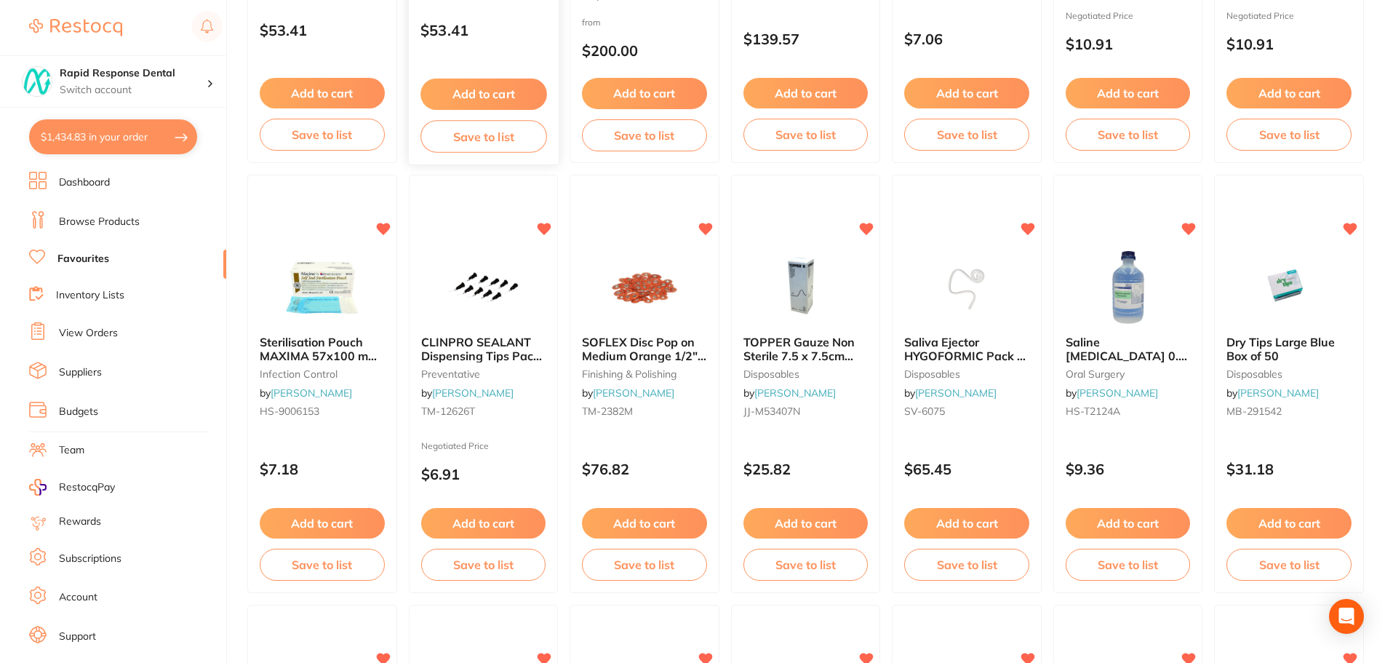
scroll to position [1310, 0]
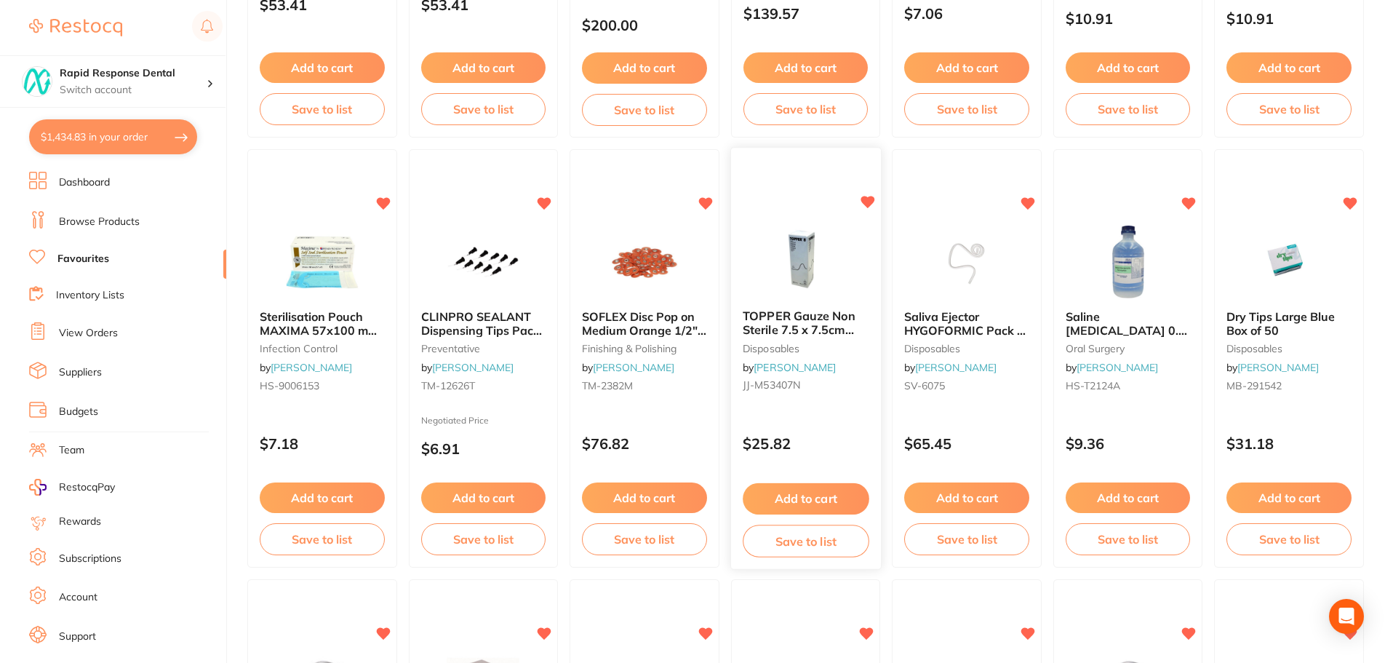
click at [862, 203] on icon at bounding box center [867, 202] width 14 height 12
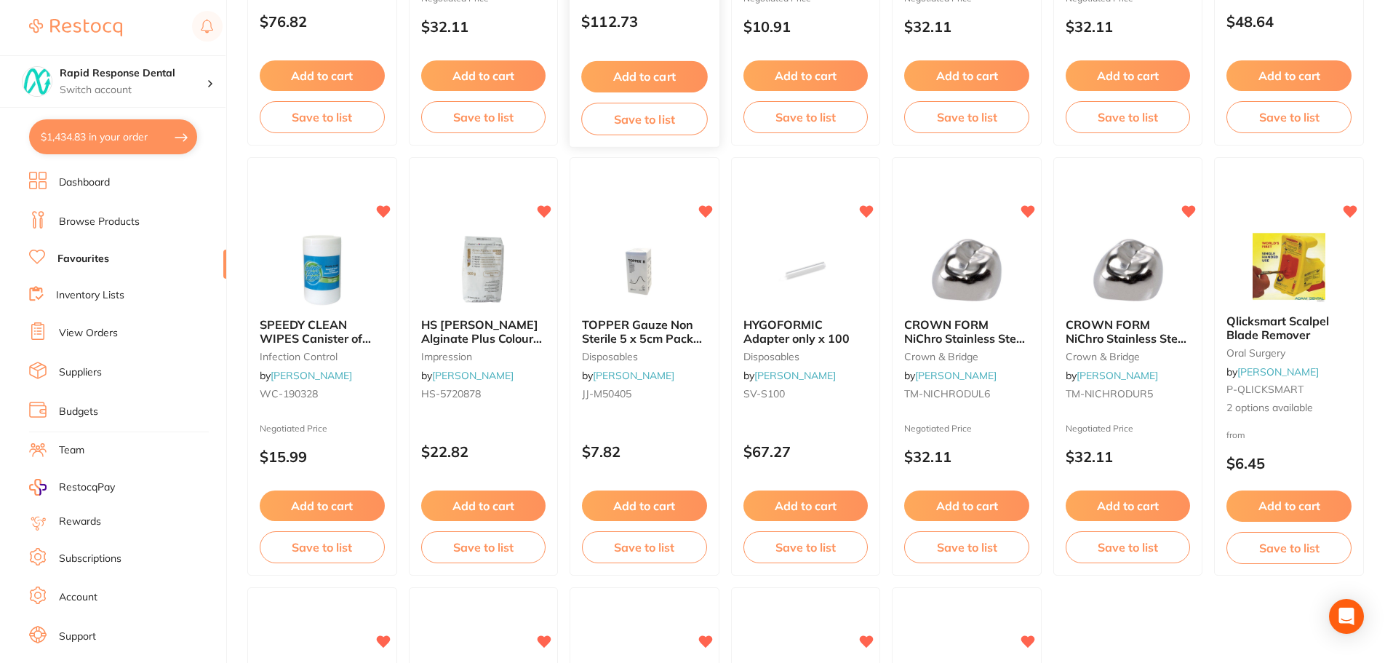
scroll to position [2619, 0]
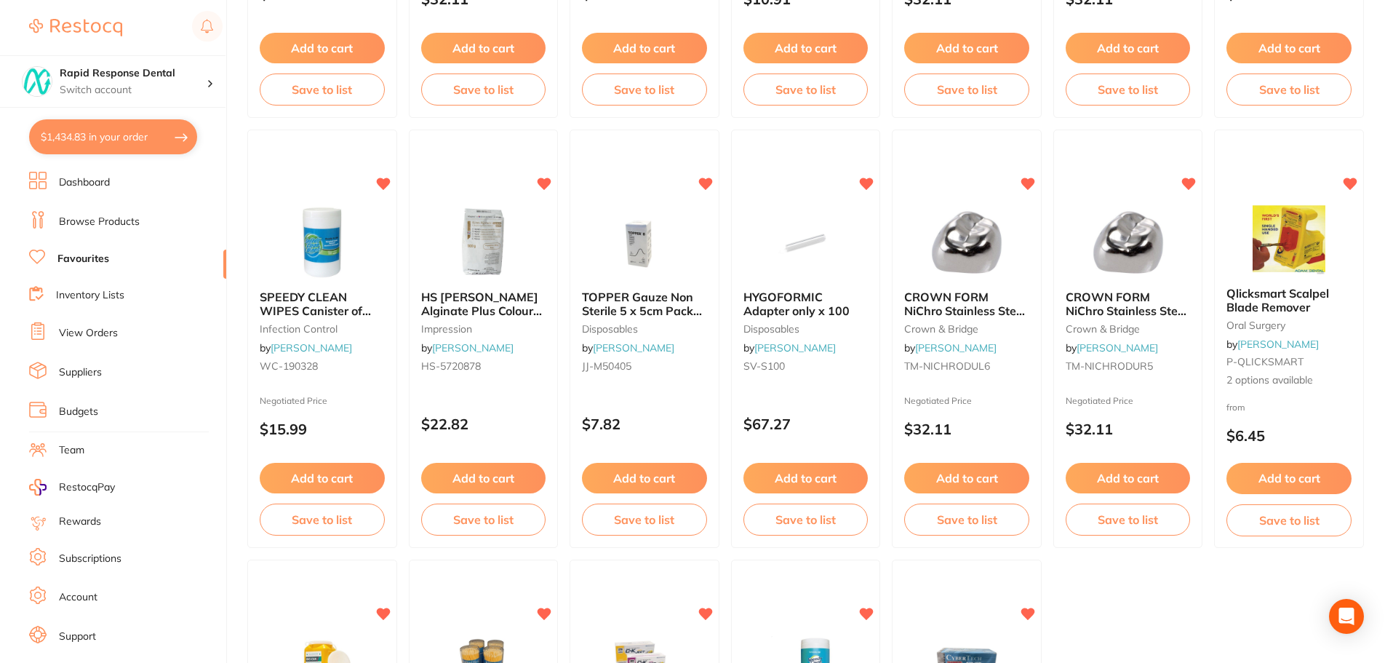
click at [133, 135] on button "$1,434.83 in your order" at bounding box center [113, 136] width 168 height 35
checkbox input "true"
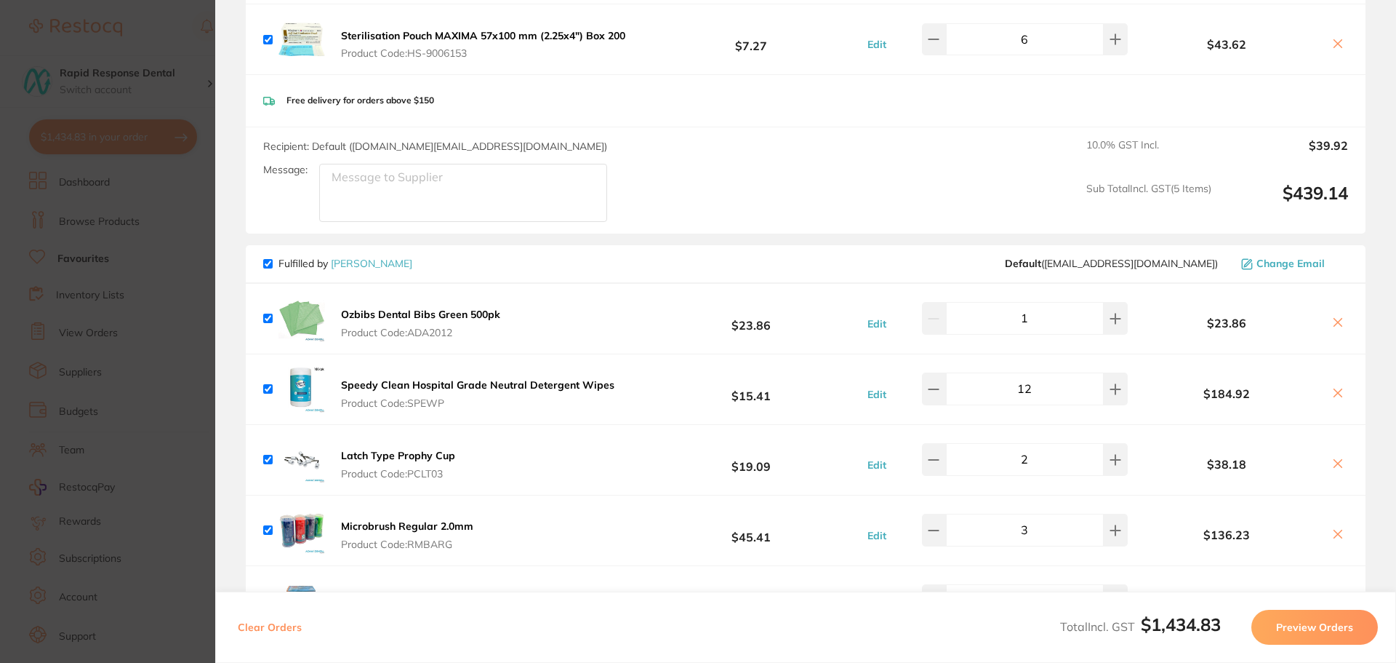
scroll to position [582, 0]
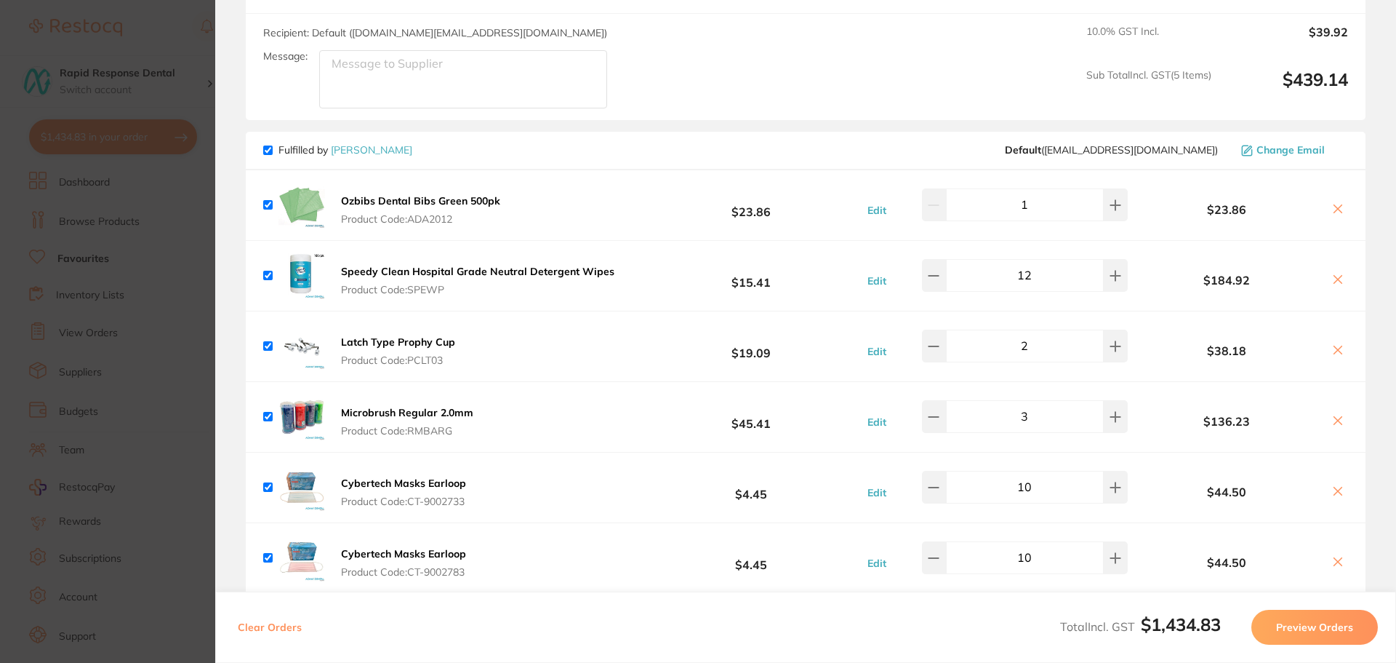
click at [191, 71] on section "Update RRP Set your pre negotiated price for this item. Item Agreed RRP (excl. …" at bounding box center [698, 331] width 1396 height 663
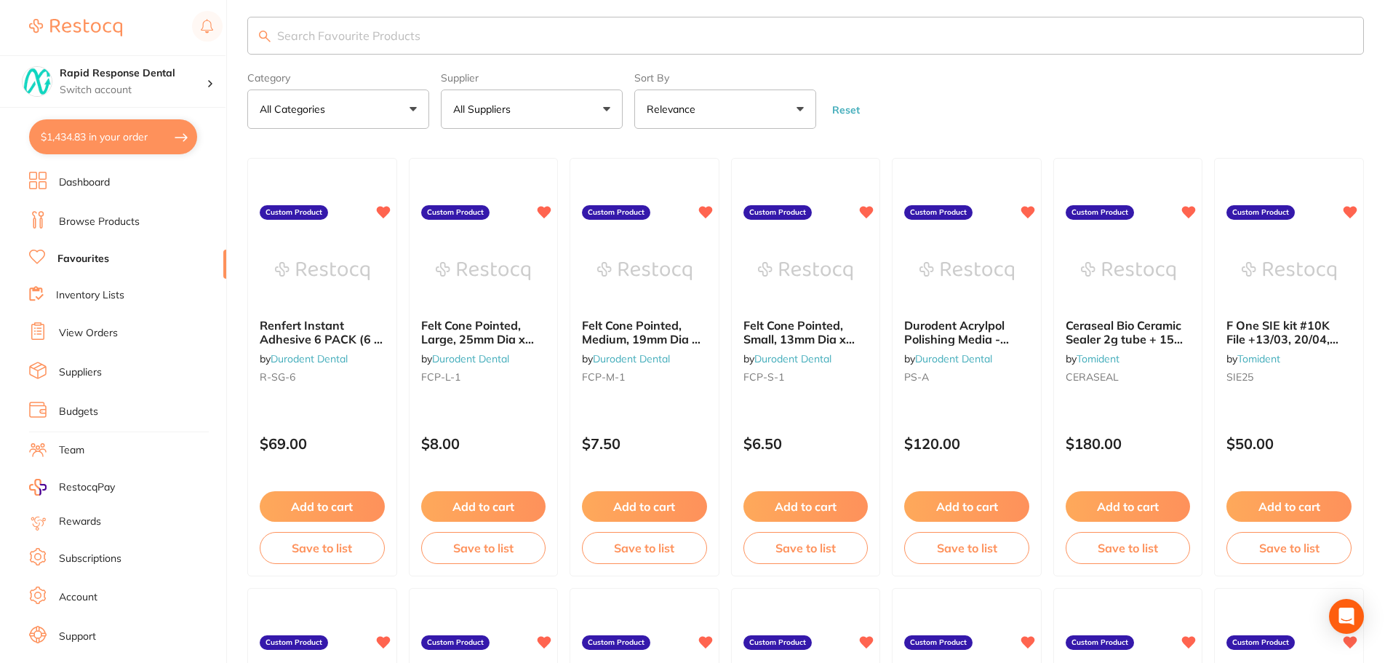
scroll to position [0, 0]
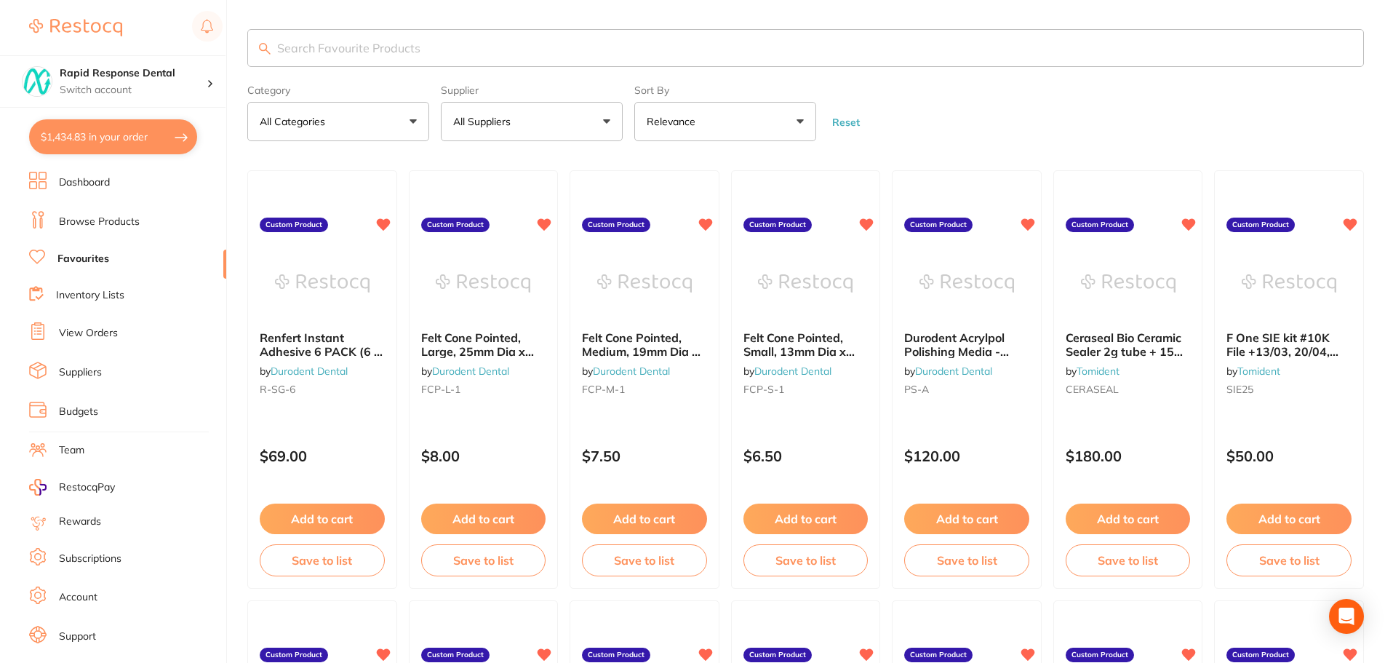
click at [401, 49] on input "search" at bounding box center [805, 48] width 1116 height 38
type input "topper gauze"
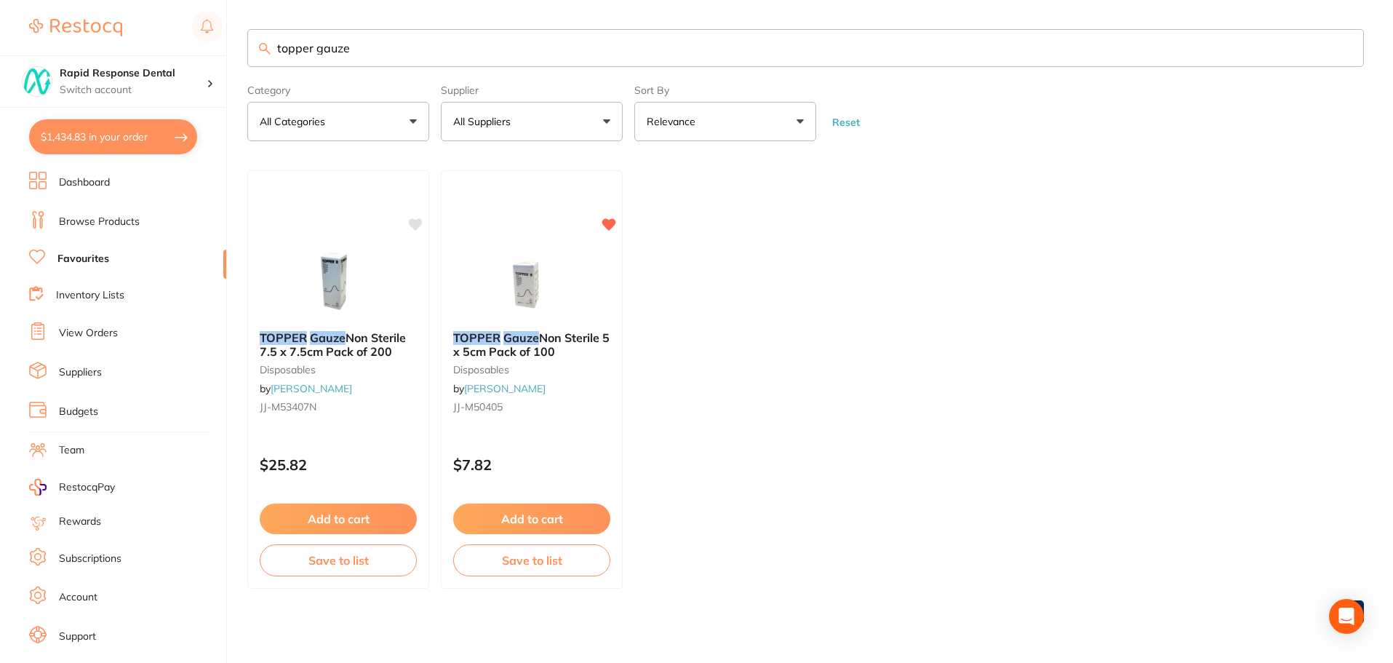
click at [601, 120] on button "All Suppliers" at bounding box center [532, 121] width 182 height 39
click at [499, 214] on strong "All Suppliers" at bounding box center [492, 208] width 69 height 13
click at [500, 212] on strong "All Suppliers" at bounding box center [492, 208] width 69 height 13
click at [510, 212] on strong "All Suppliers" at bounding box center [492, 208] width 69 height 13
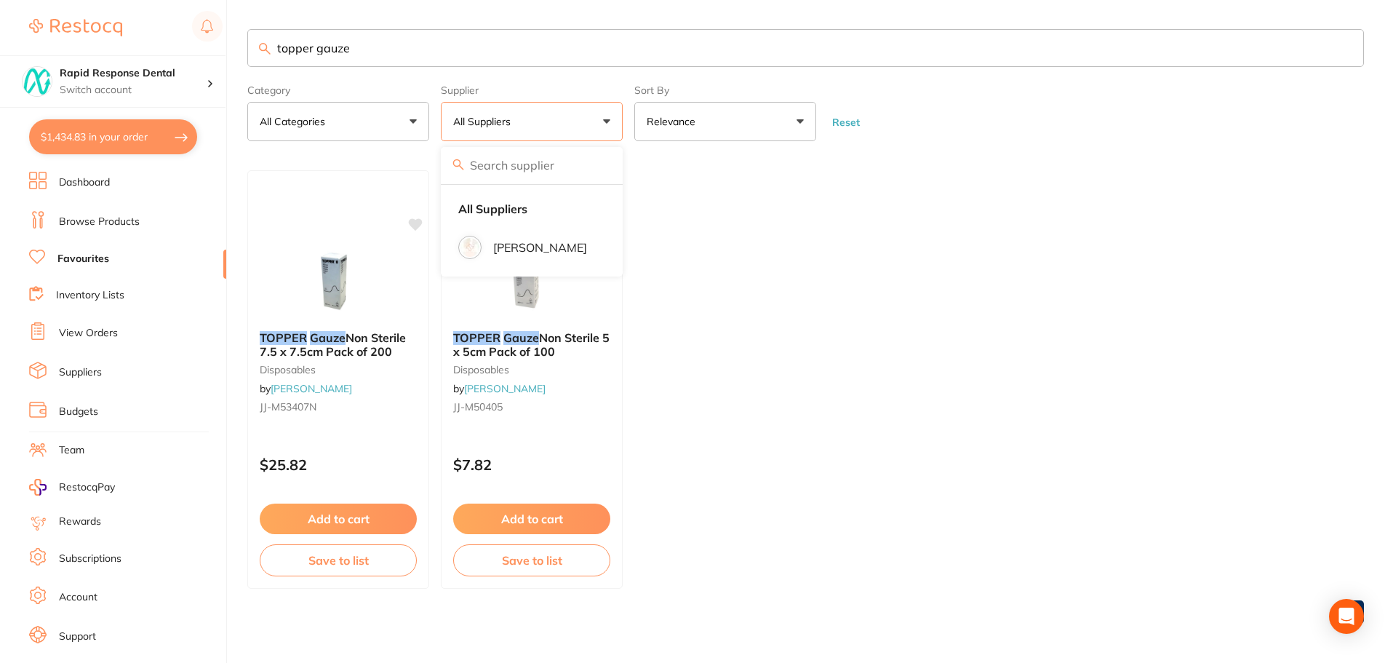
click at [505, 124] on p "All Suppliers" at bounding box center [484, 121] width 63 height 15
click at [92, 182] on link "Dashboard" at bounding box center [84, 182] width 51 height 15
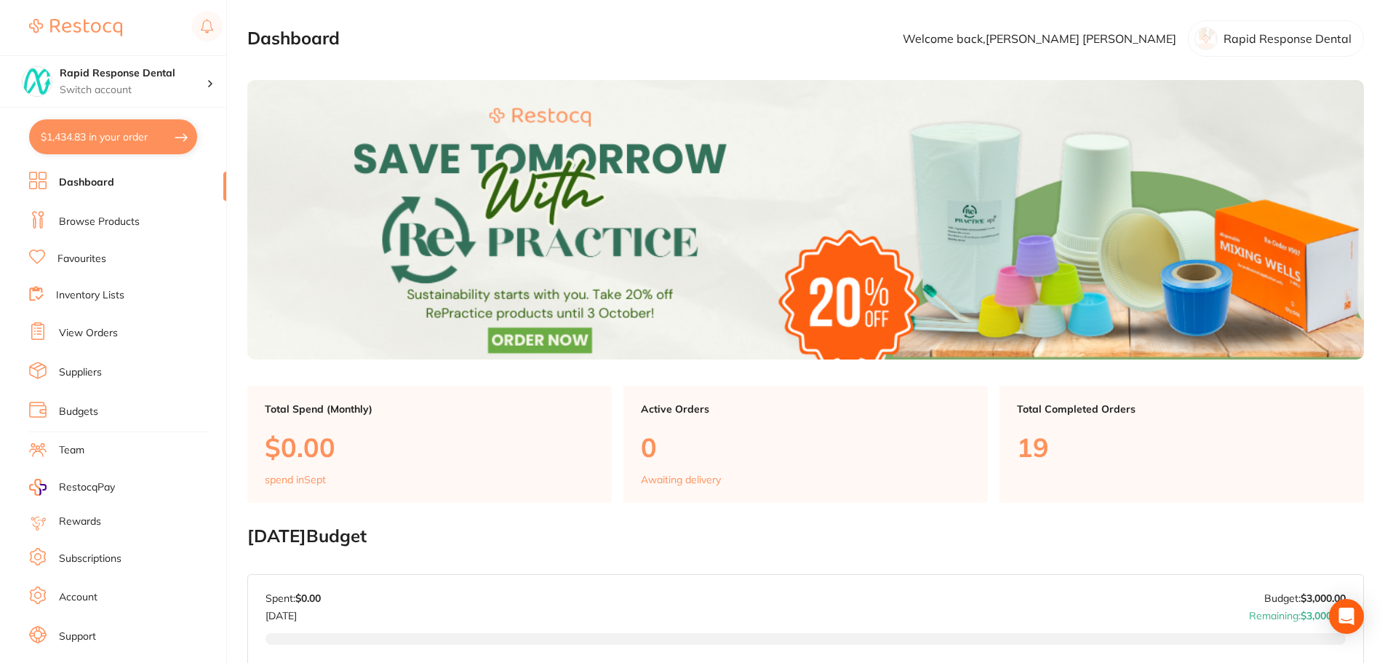
click at [95, 225] on link "Browse Products" at bounding box center [99, 222] width 81 height 15
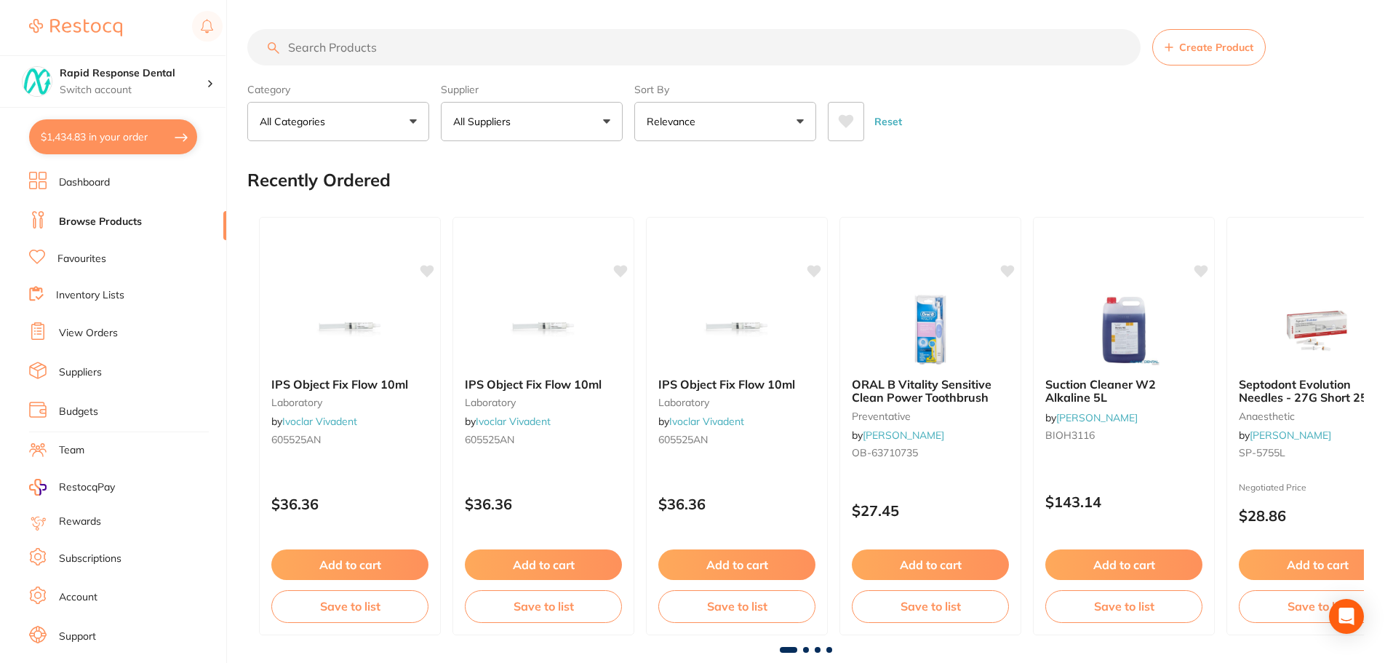
click at [384, 46] on input "search" at bounding box center [693, 47] width 893 height 36
type input "topper gauze"
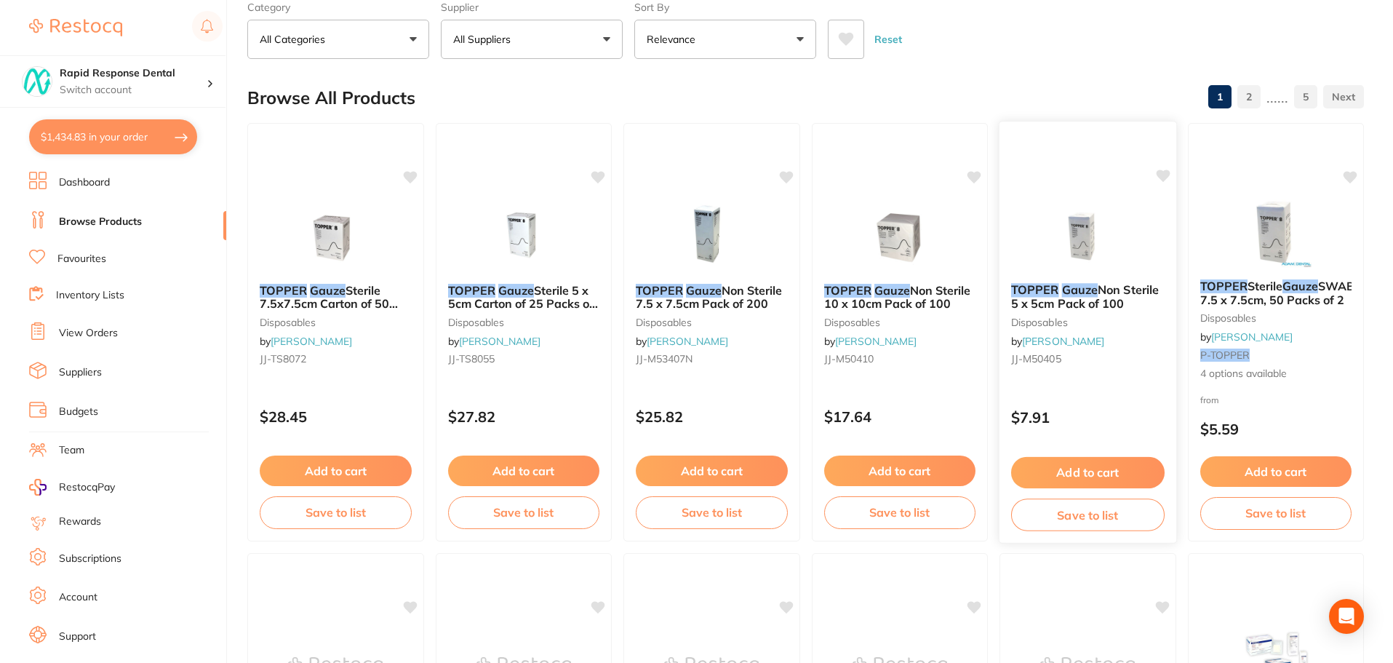
scroll to position [73, 0]
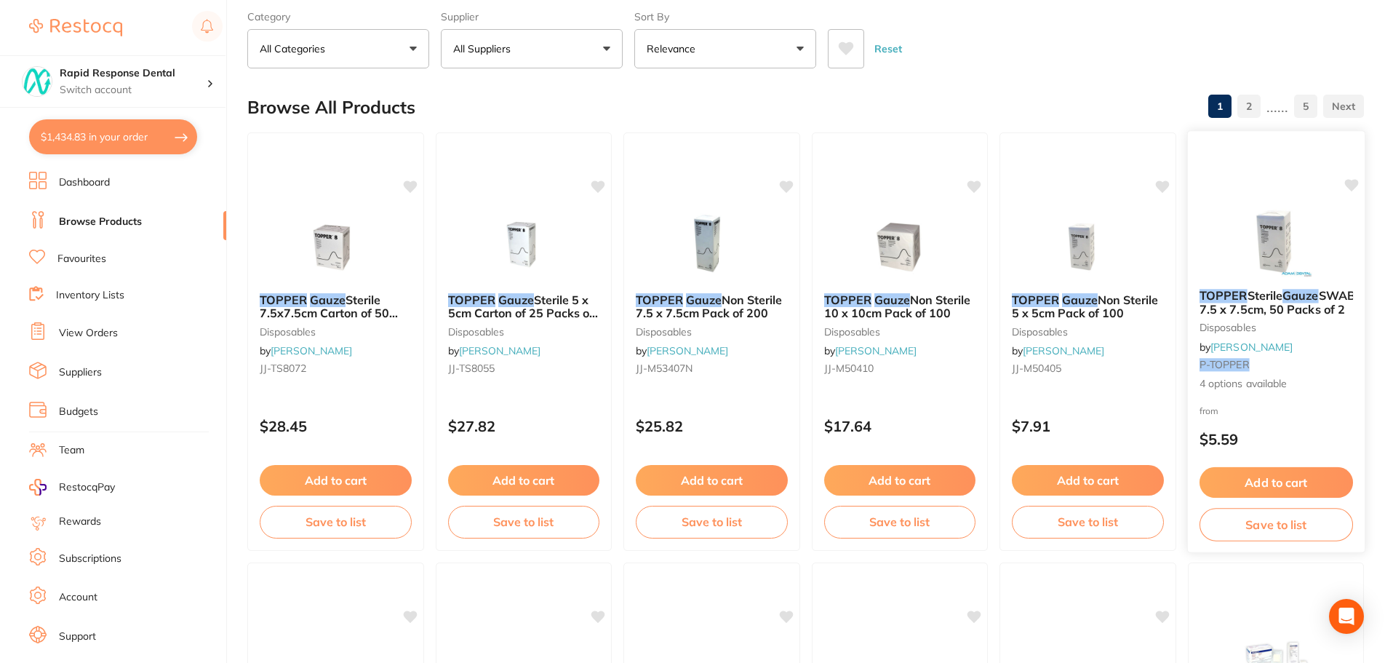
click at [1350, 183] on icon at bounding box center [1351, 185] width 14 height 12
click at [1283, 480] on button "Add to cart" at bounding box center [1274, 482] width 153 height 31
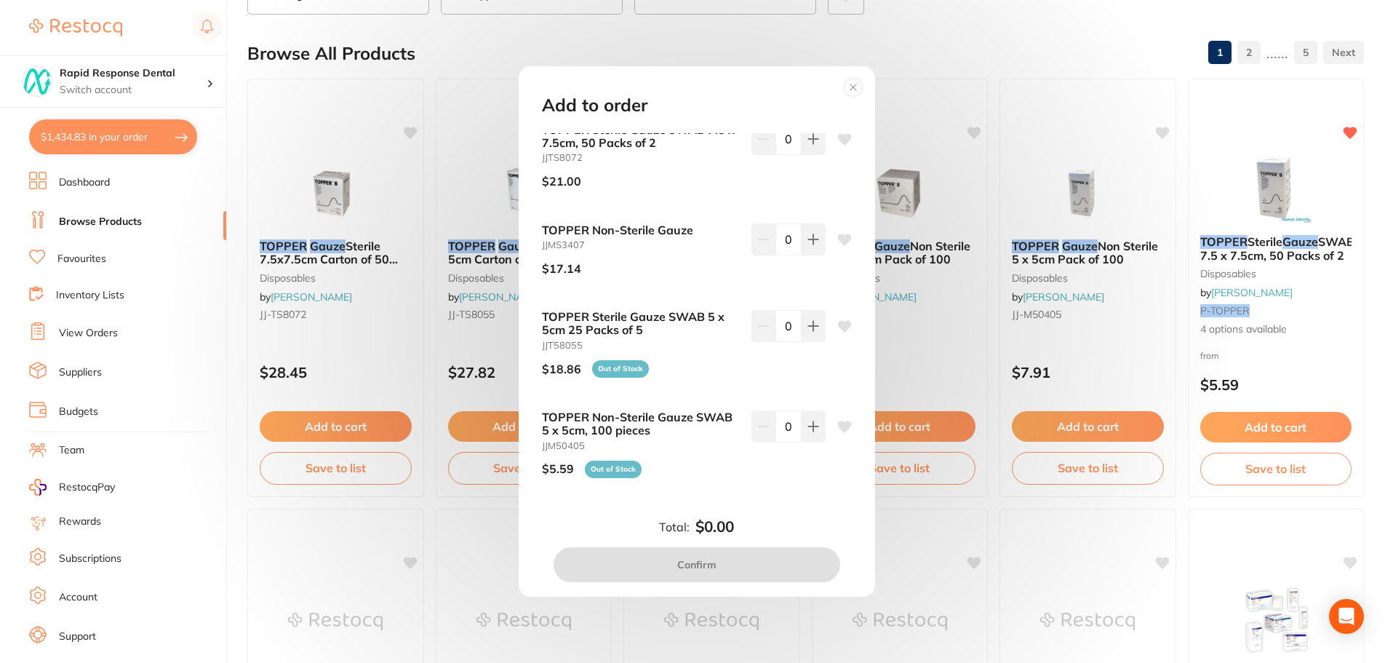
scroll to position [145, 0]
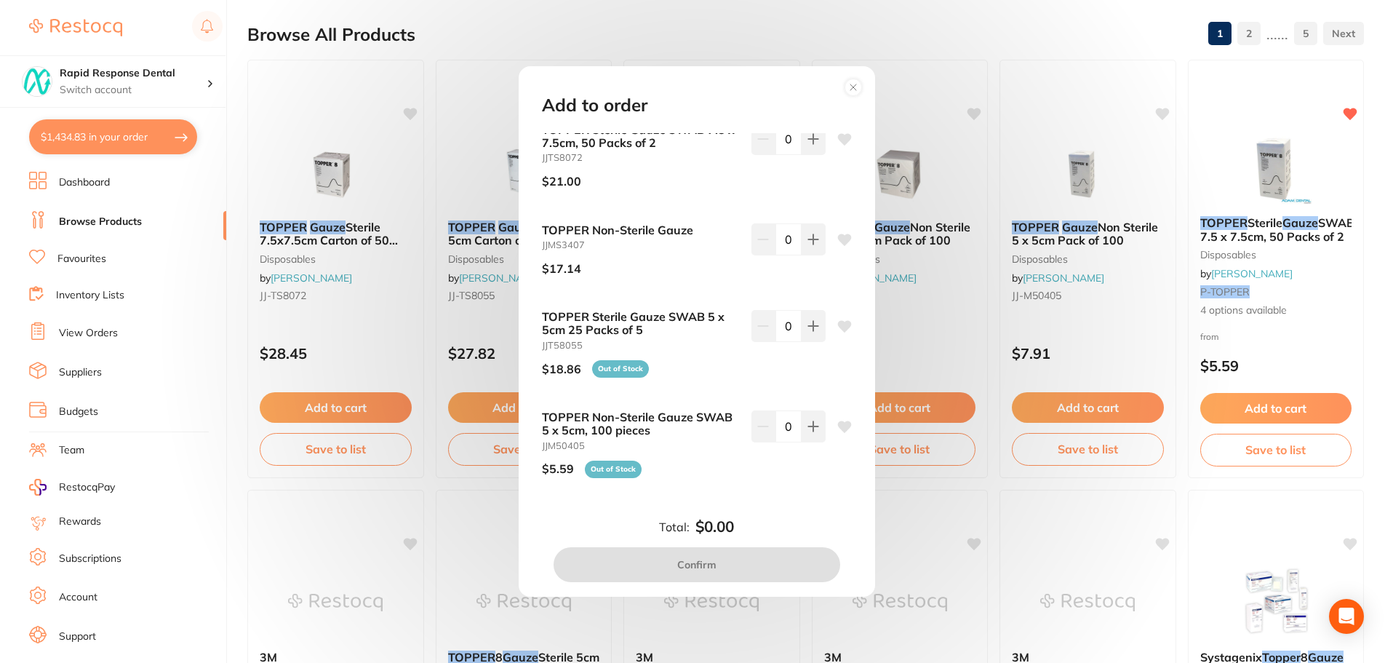
click at [1198, 518] on div "Add to order TOPPER Sterile Gauze SWAB 7.5 x 7.5cm, 50 Packs of 2 JJTS8072 $21.…" at bounding box center [696, 331] width 1393 height 663
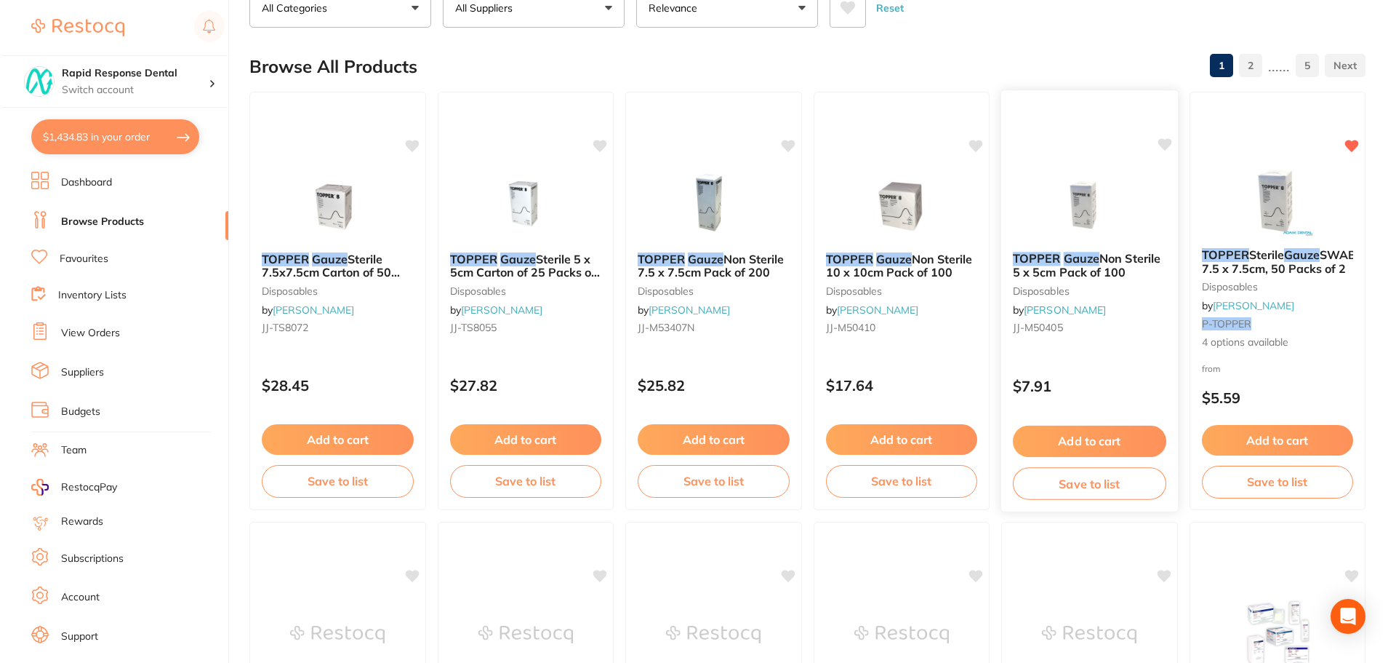
scroll to position [0, 0]
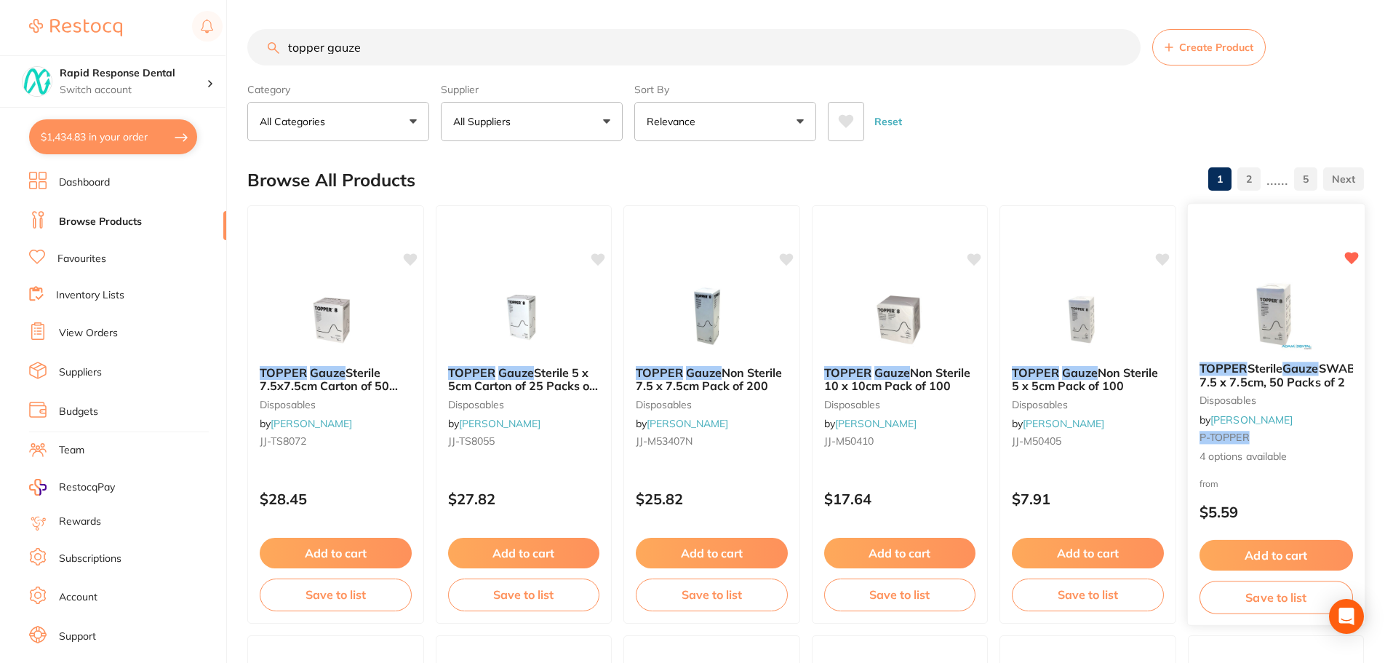
click at [1274, 369] on span "Sterile" at bounding box center [1263, 368] width 35 height 15
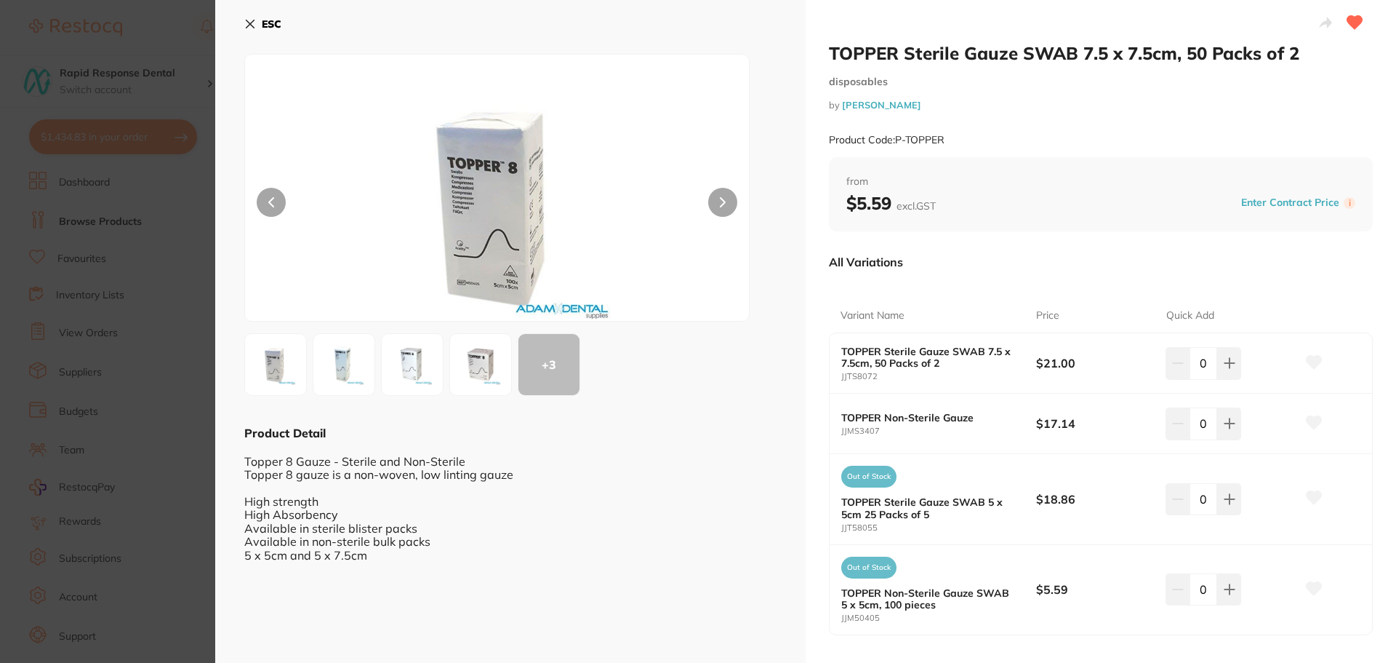
click at [724, 203] on icon at bounding box center [723, 202] width 4 height 9
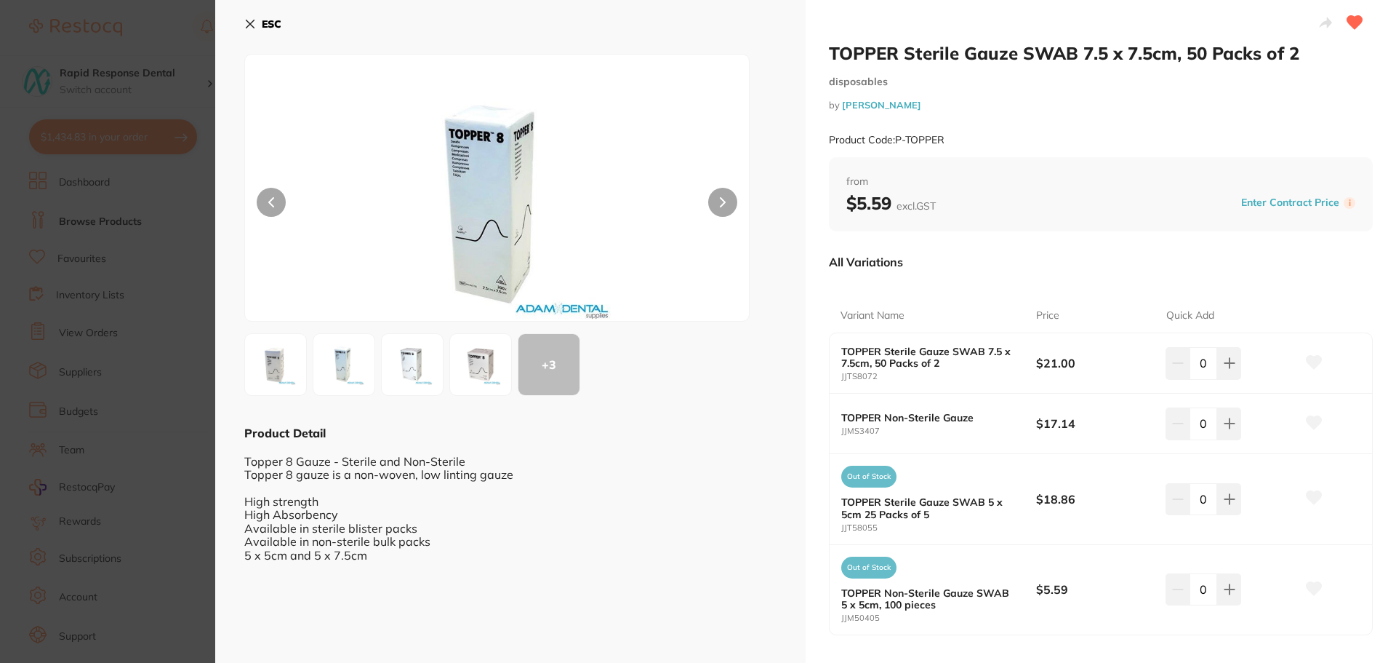
click at [724, 203] on icon at bounding box center [723, 202] width 4 height 9
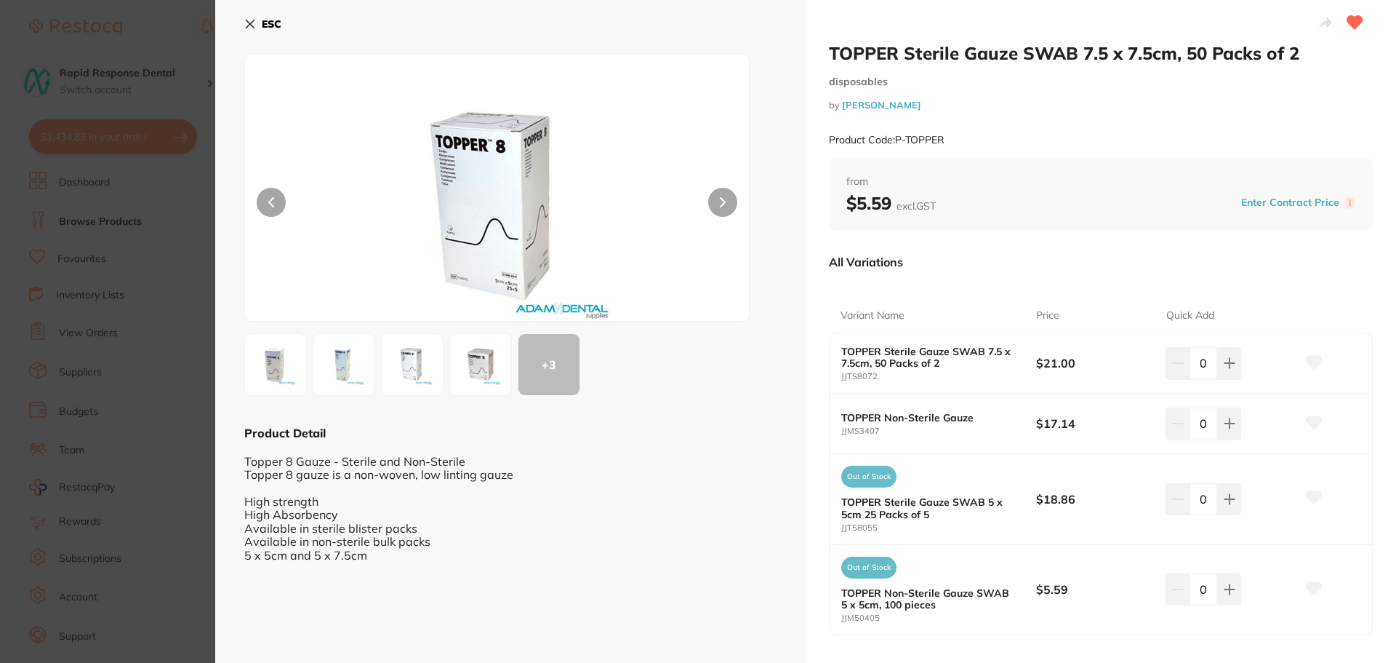
click at [724, 203] on icon at bounding box center [723, 202] width 4 height 9
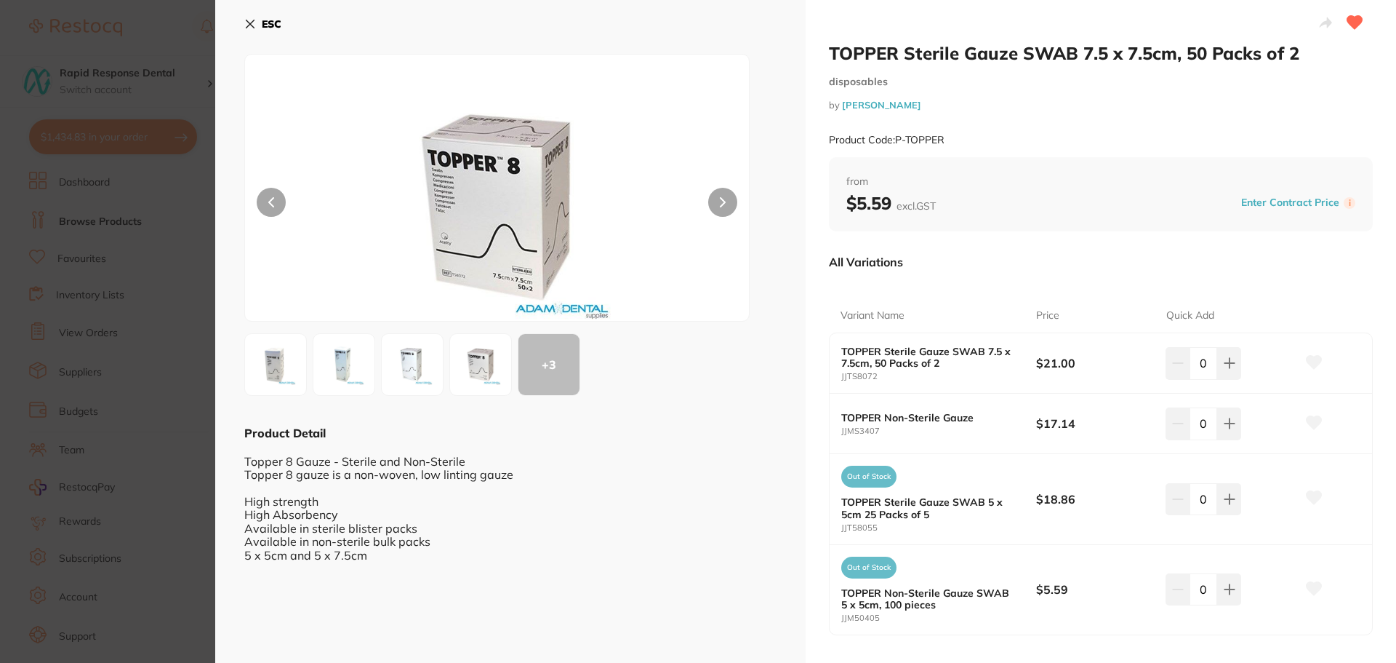
click at [724, 203] on icon at bounding box center [723, 202] width 4 height 9
click at [254, 23] on icon at bounding box center [250, 24] width 12 height 12
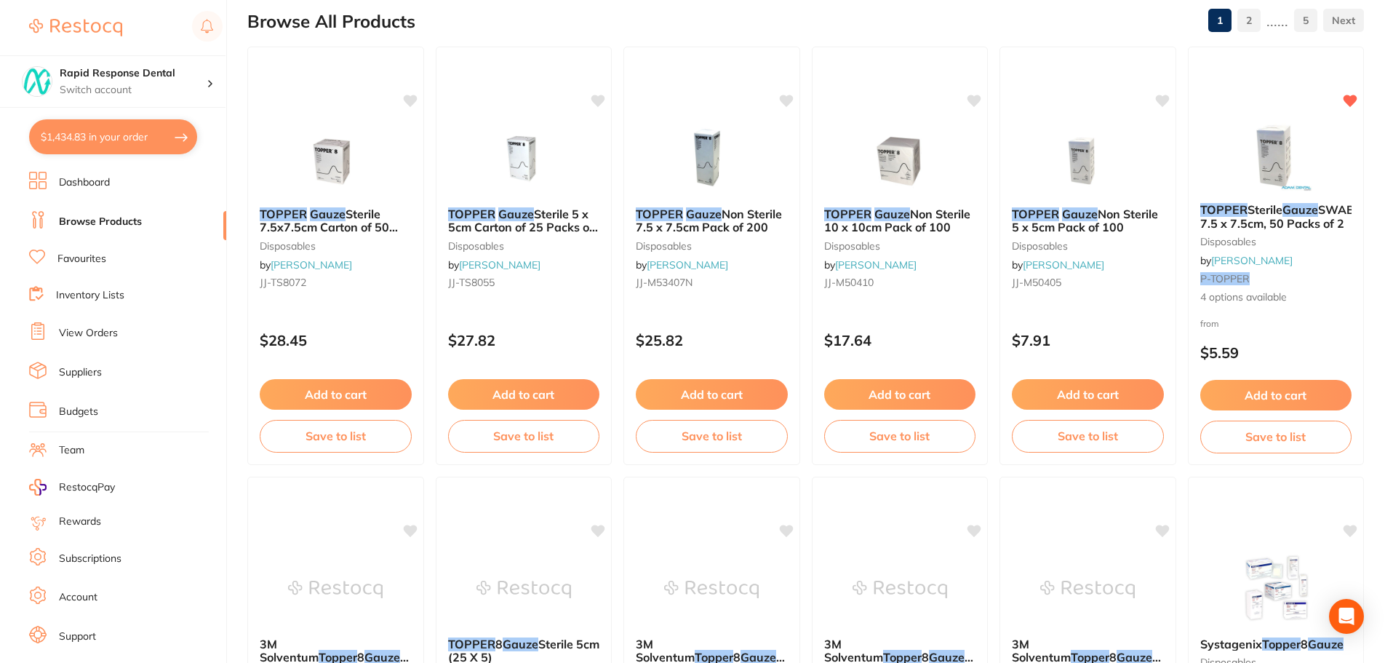
scroll to position [151, 0]
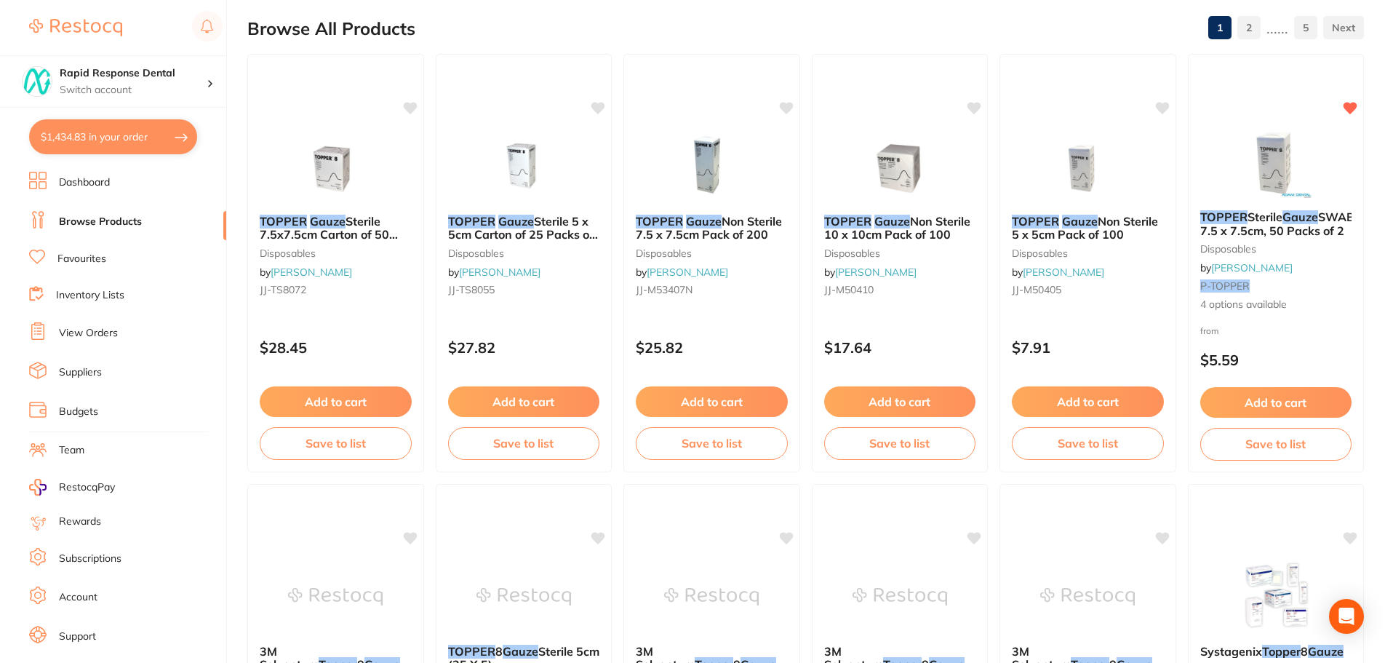
click at [104, 137] on button "$1,434.83 in your order" at bounding box center [113, 136] width 168 height 35
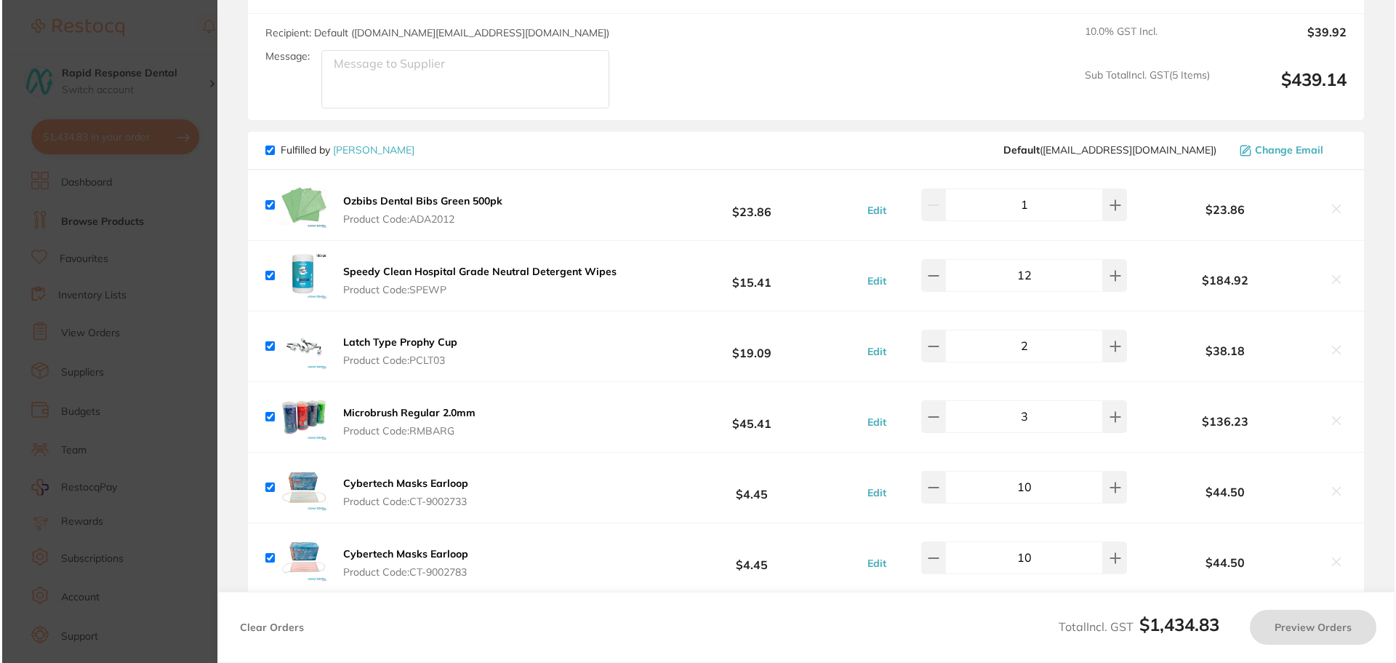
scroll to position [0, 0]
